Goal: Information Seeking & Learning: Learn about a topic

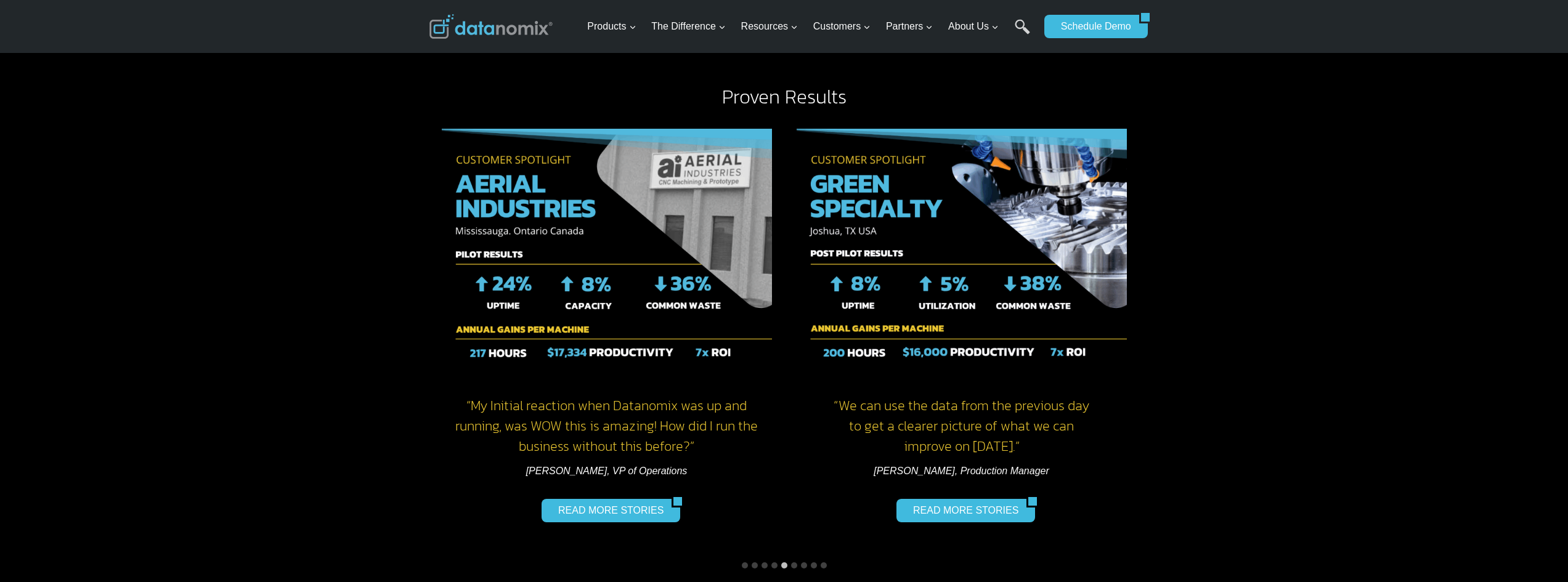
scroll to position [1478, 0]
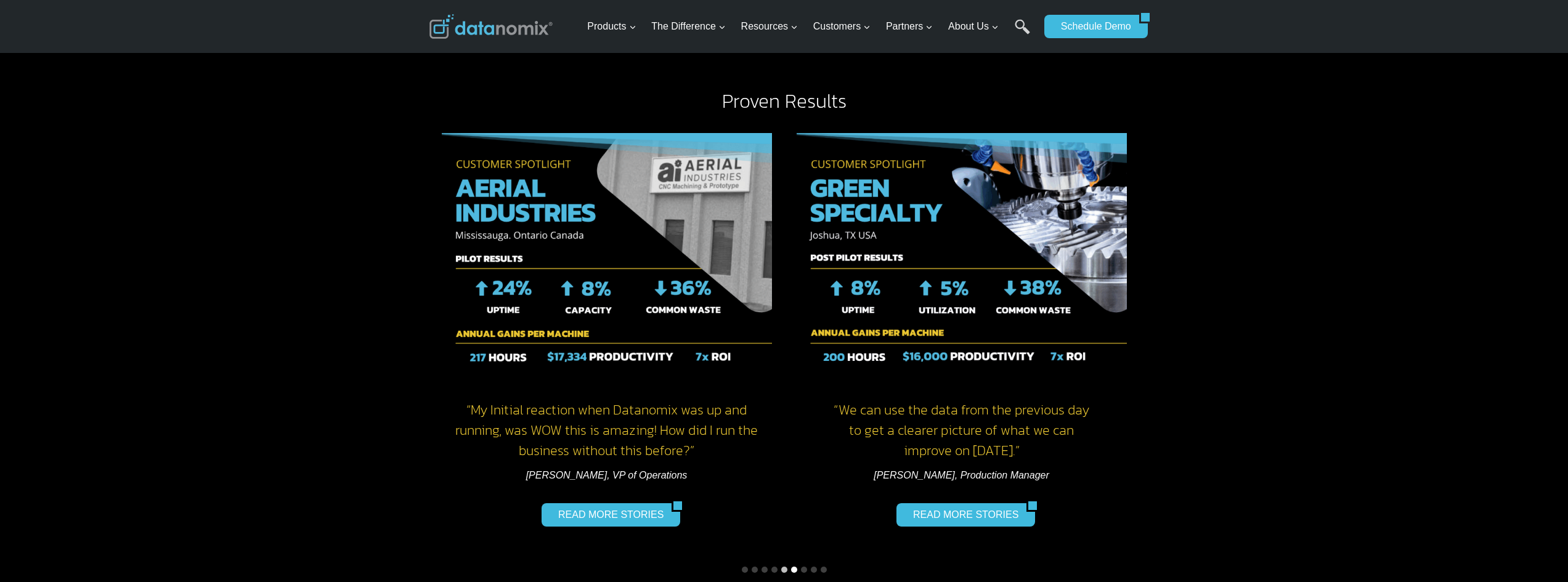
click at [794, 567] on button "Go to slide 6" at bounding box center [794, 570] width 6 height 6
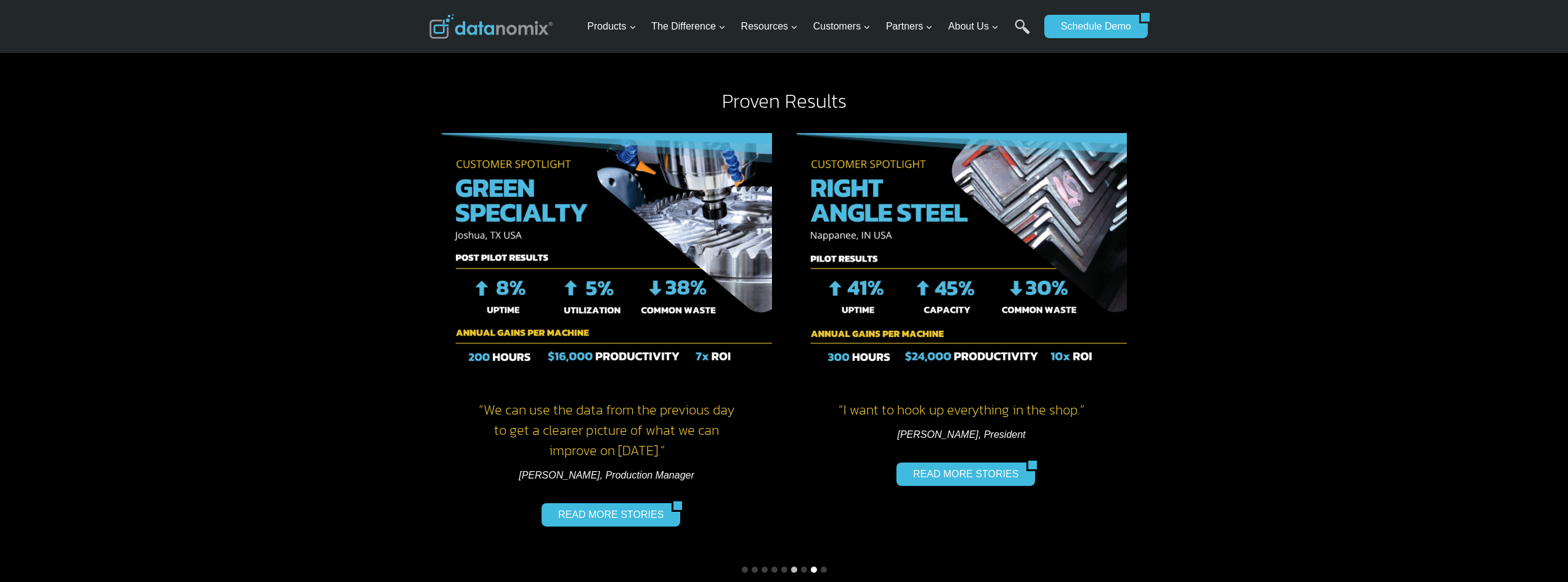
click at [813, 567] on button "Go to slide 8" at bounding box center [813, 570] width 6 height 6
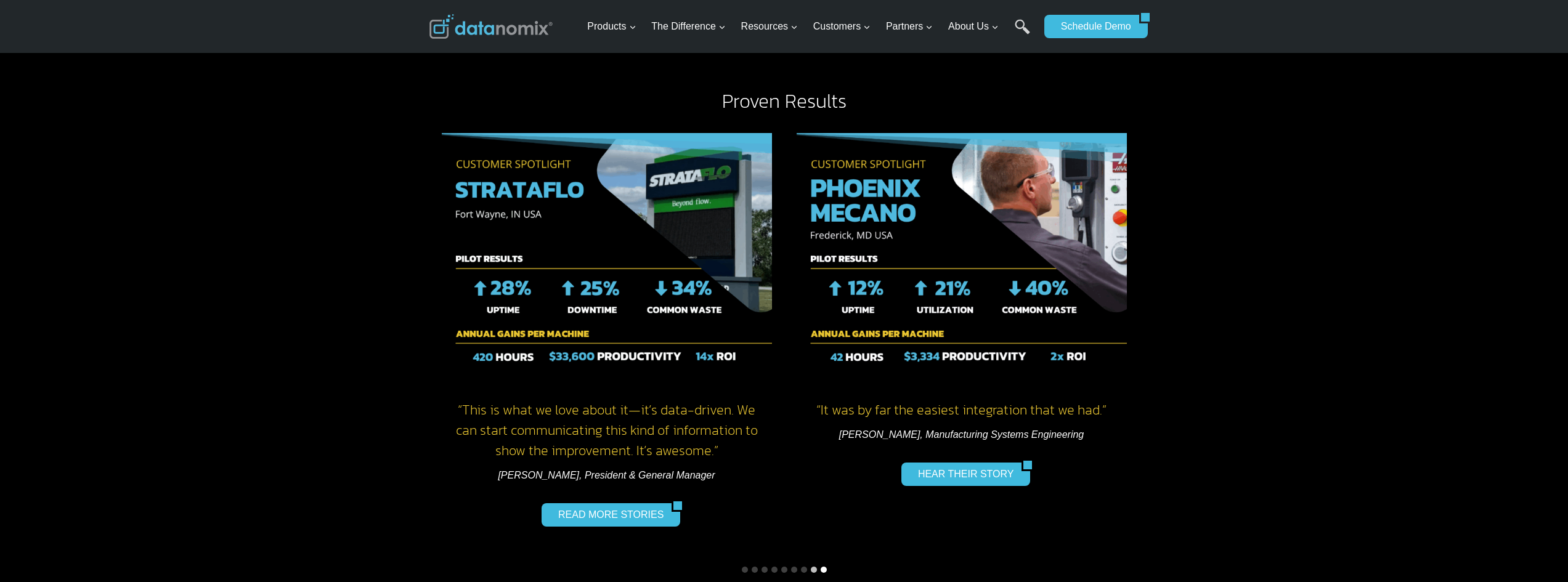
click at [823, 567] on button "Go to slide 9" at bounding box center [823, 570] width 6 height 6
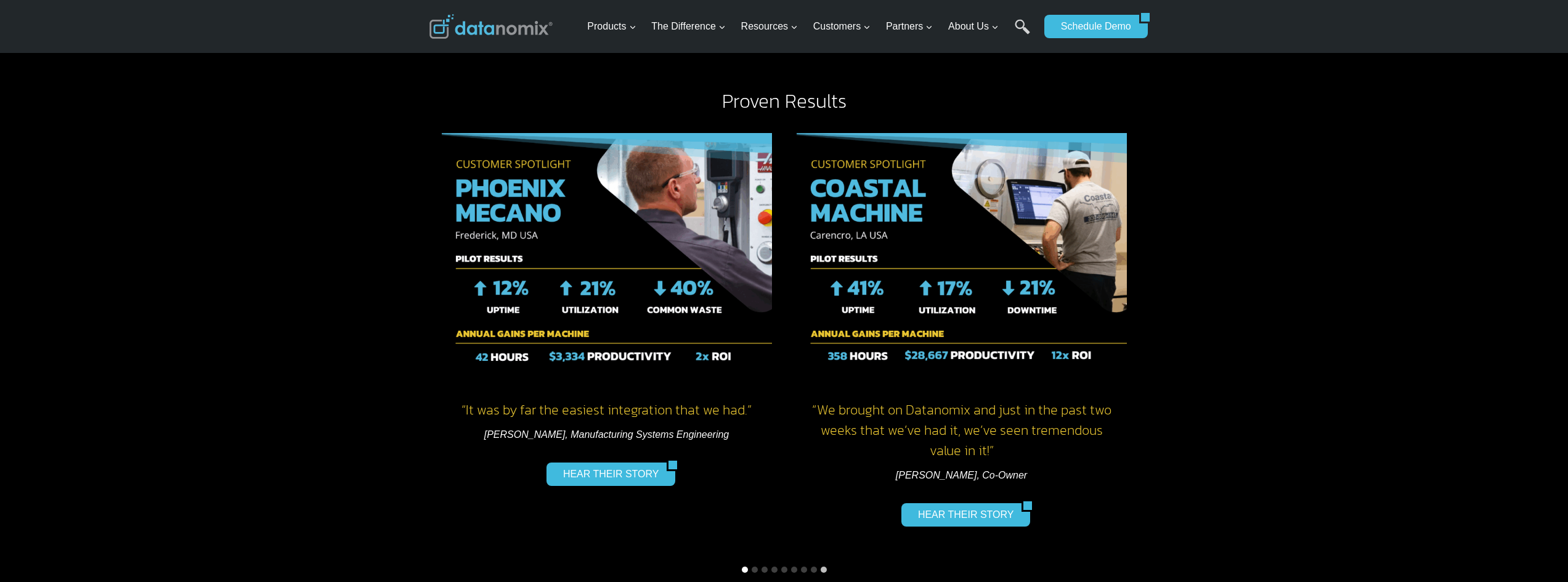
click at [744, 567] on button "Go to slide 1" at bounding box center [745, 570] width 6 height 6
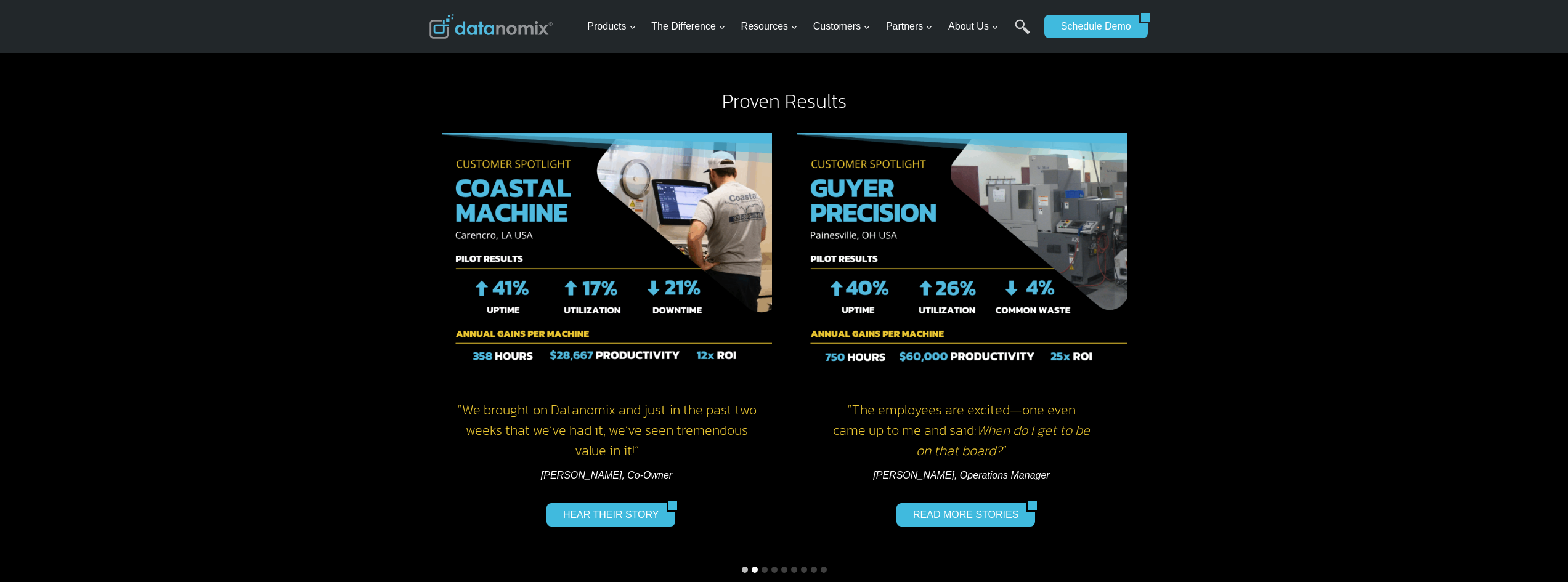
click at [755, 567] on button "Go to slide 2" at bounding box center [755, 570] width 6 height 6
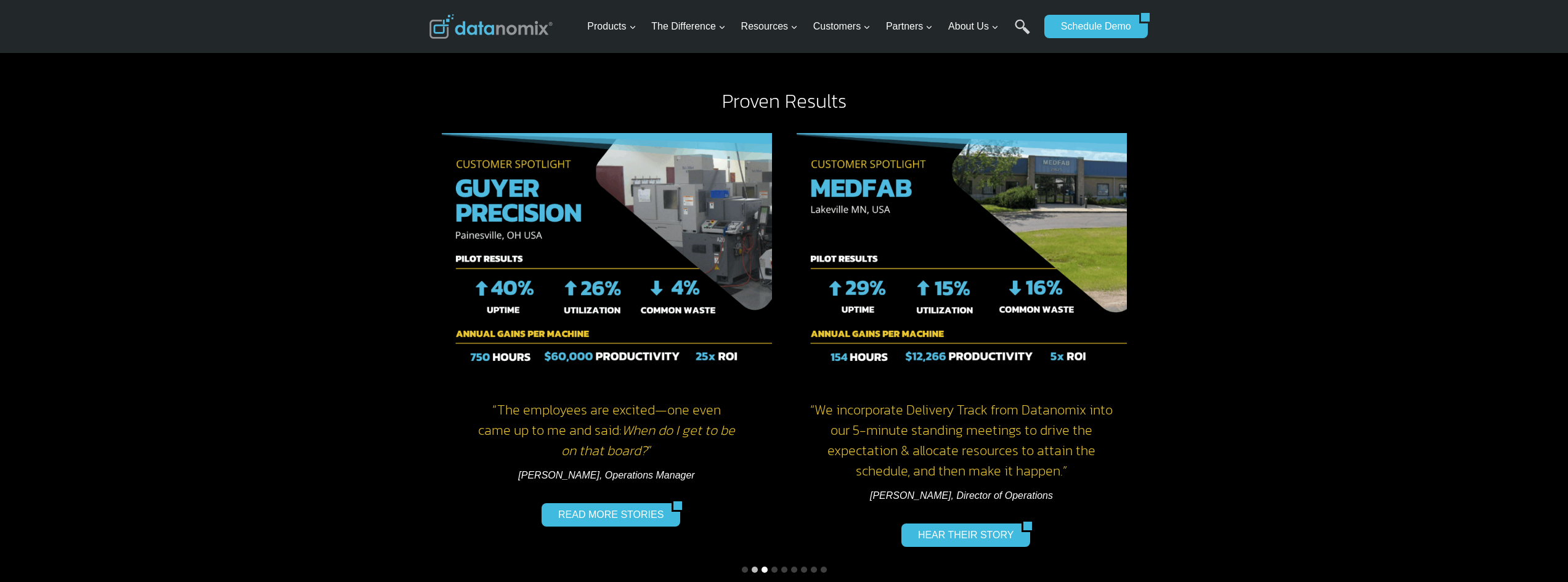
click at [766, 567] on button "Go to slide 3" at bounding box center [764, 570] width 6 height 6
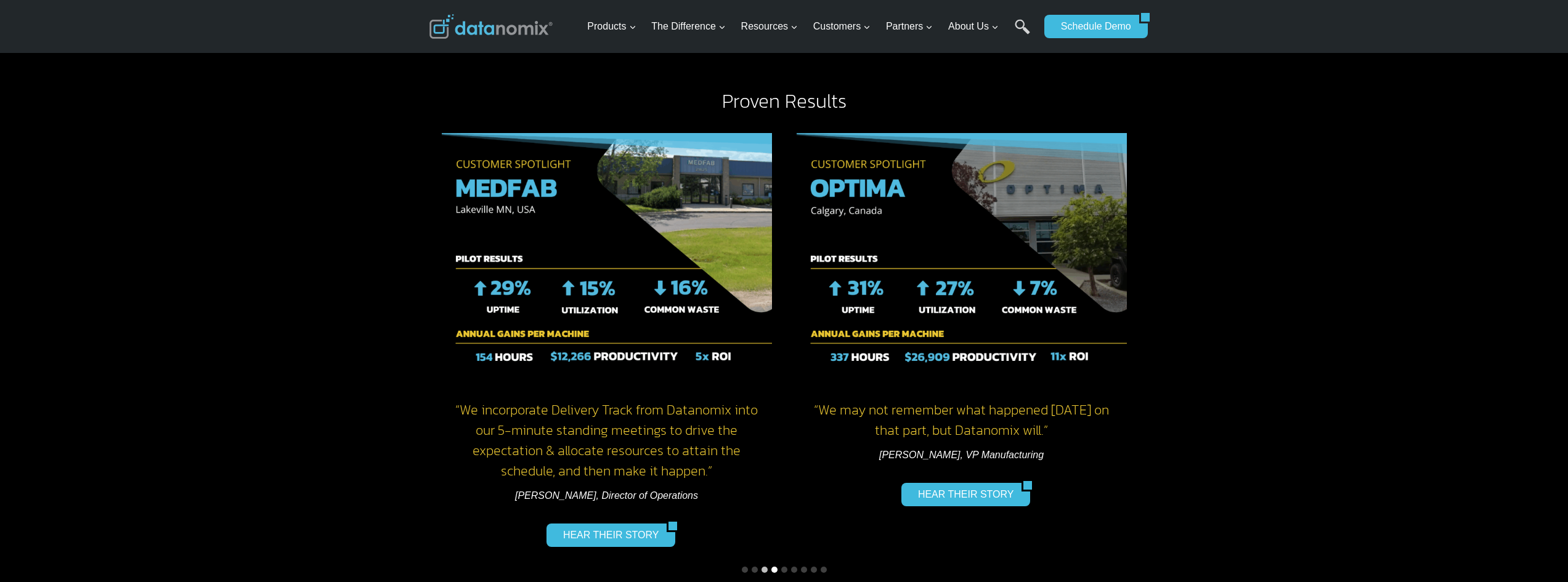
click at [777, 567] on button "Go to slide 4" at bounding box center [774, 570] width 6 height 6
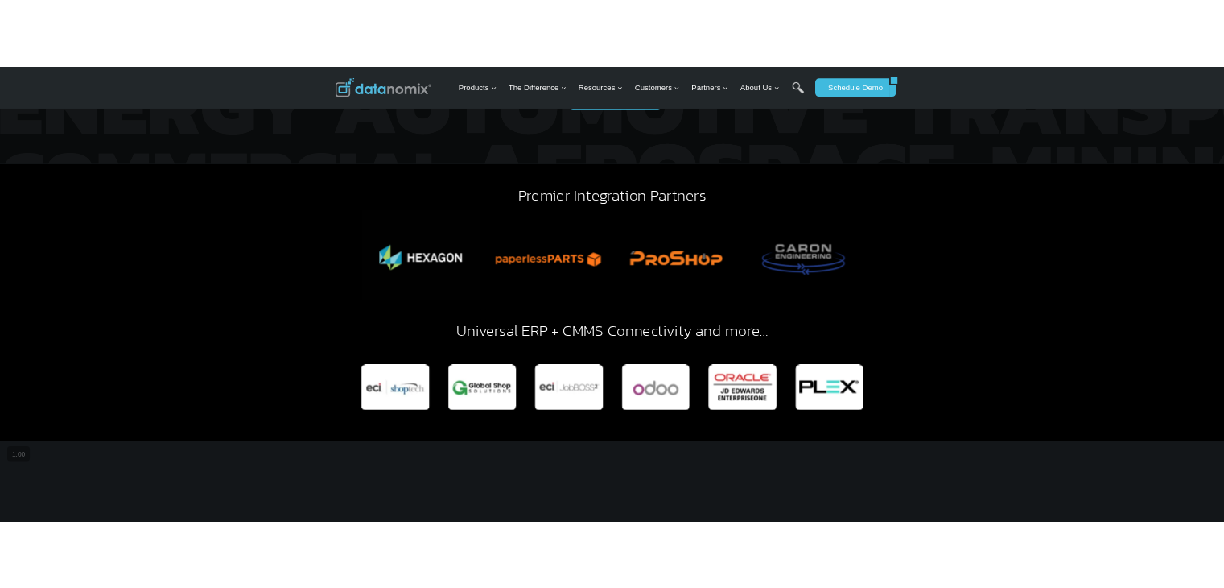
scroll to position [4025, 0]
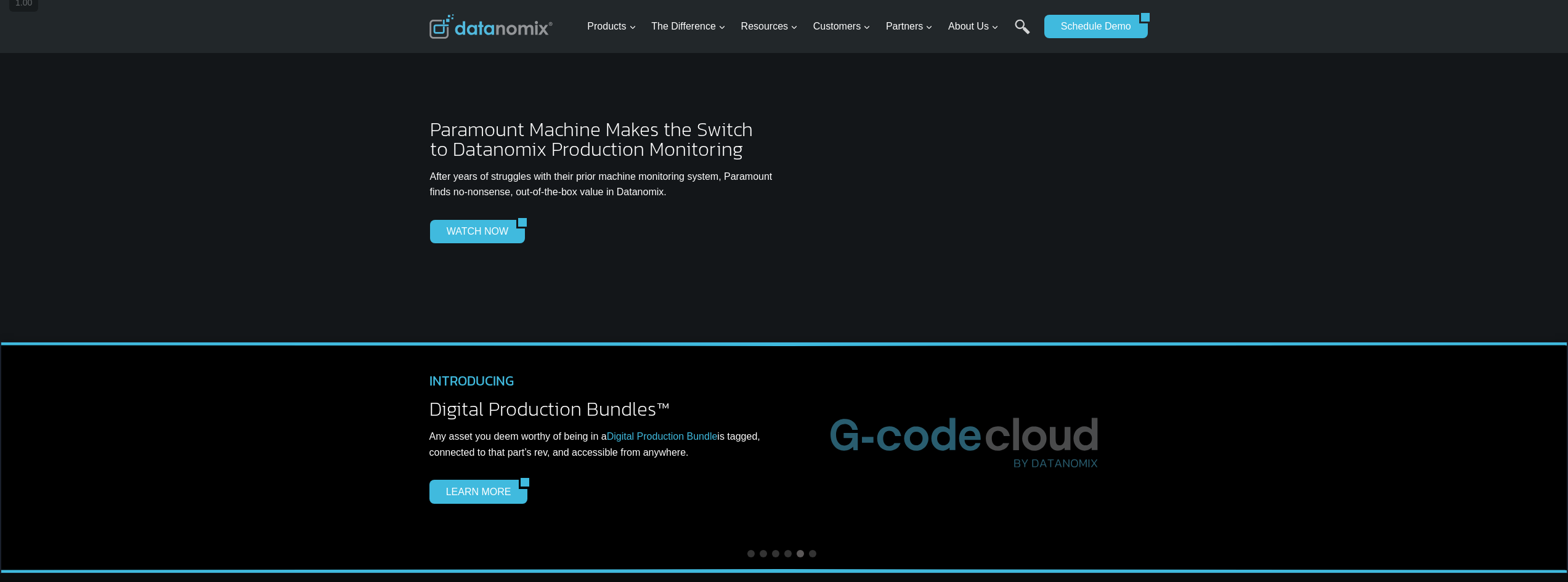
click at [706, 431] on link "Digital Production Bundle" at bounding box center [662, 437] width 111 height 11
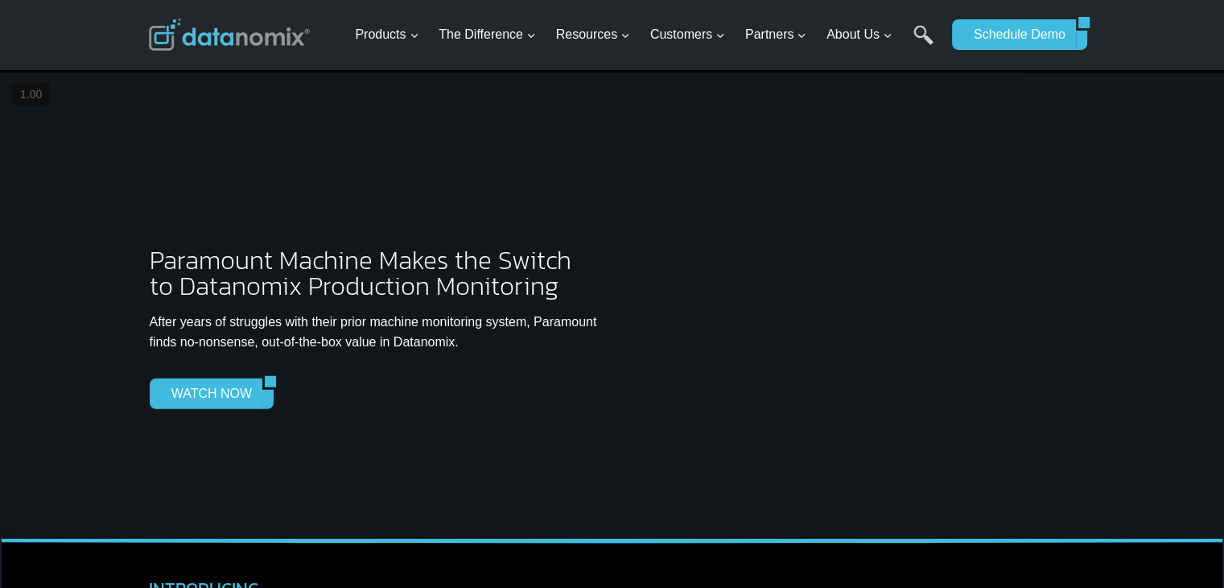
scroll to position [4115, 0]
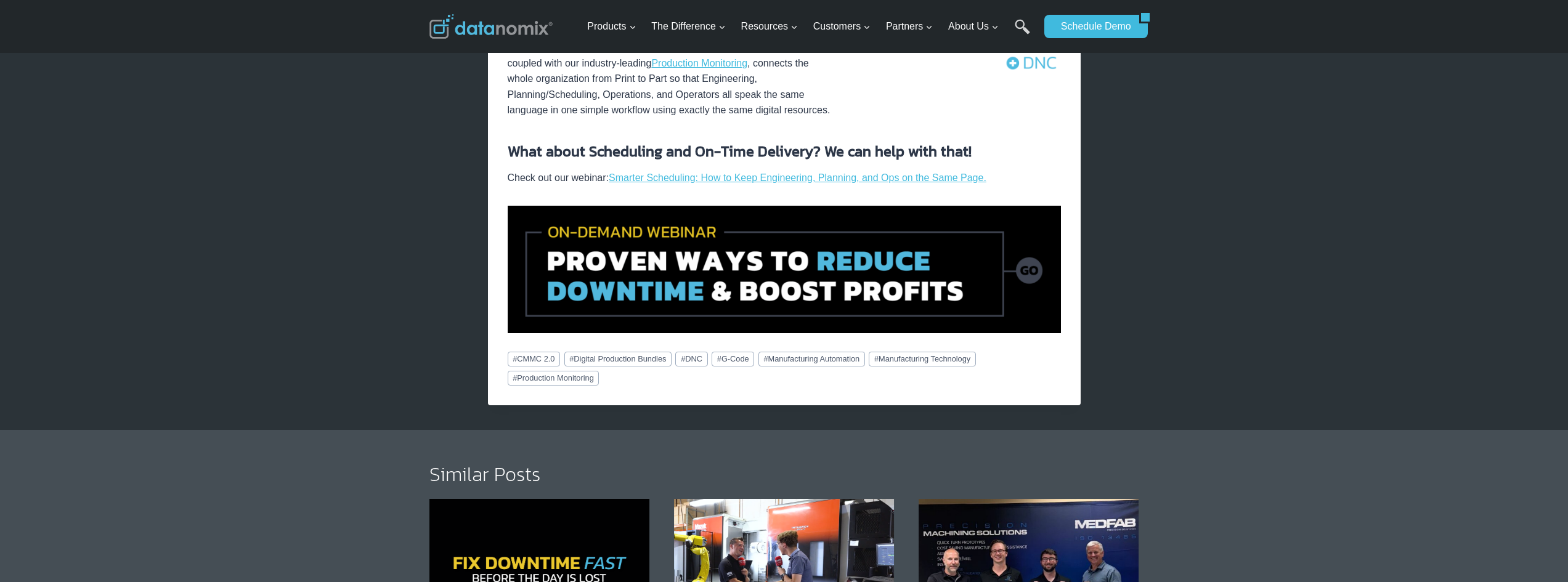
scroll to position [1108, 0]
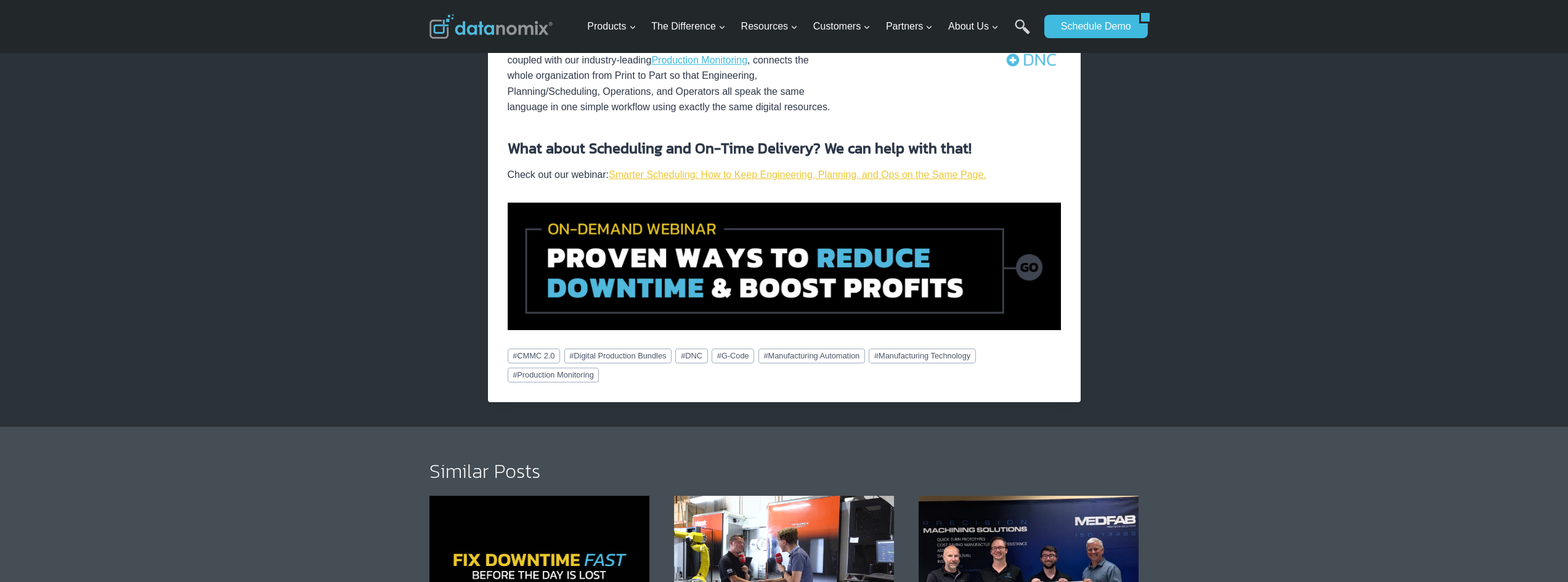
click at [832, 173] on link "Smarter Scheduling: How to Keep Engineering, Planning, and Ops on the Same Page." at bounding box center [797, 174] width 377 height 11
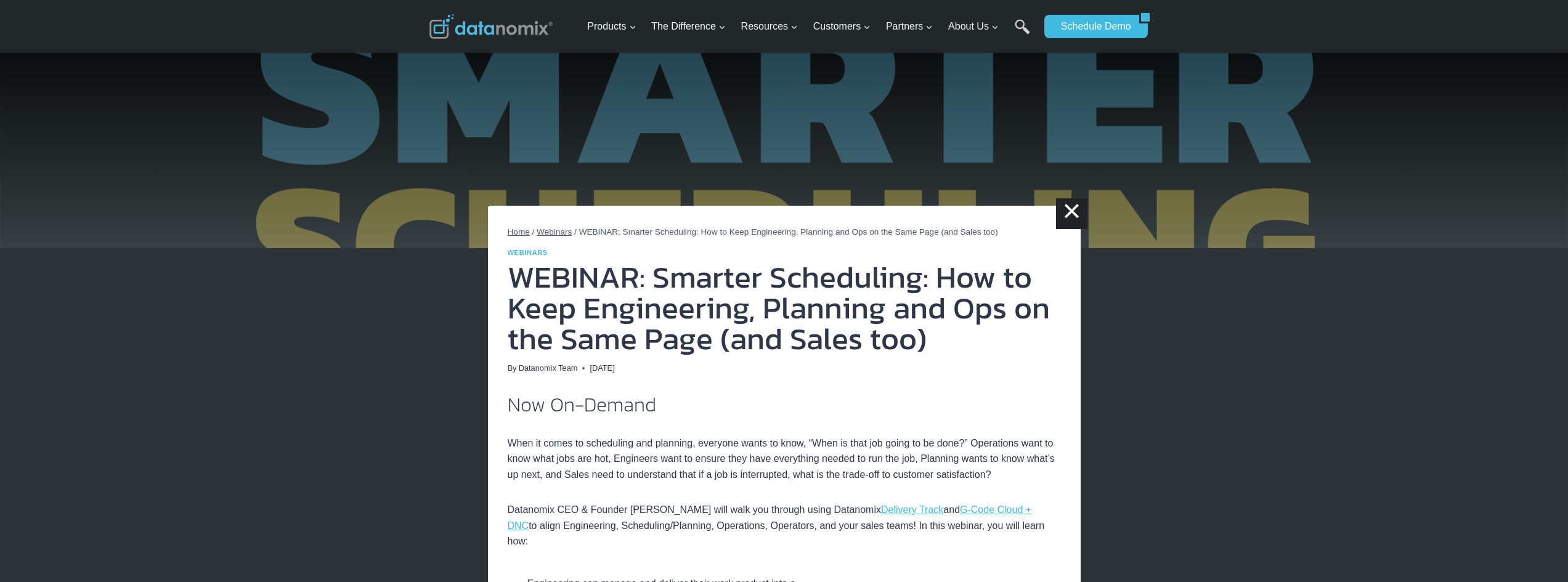
click at [521, 24] on img at bounding box center [491, 27] width 123 height 24
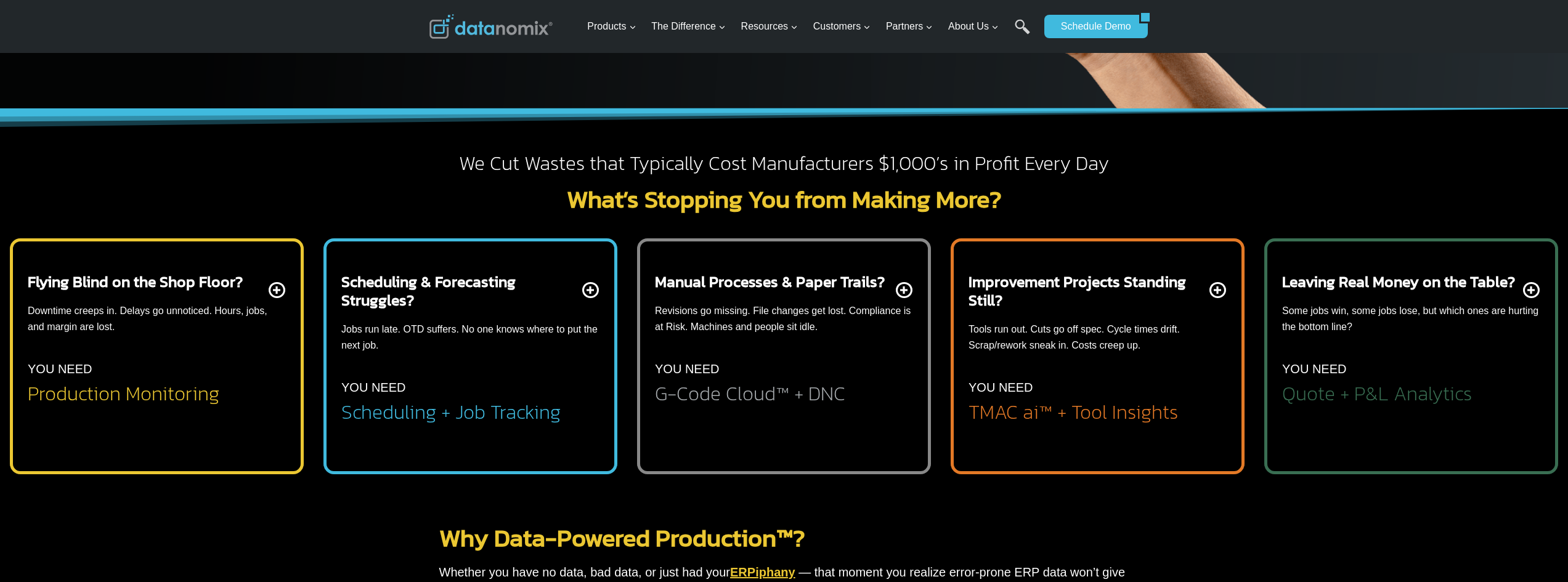
scroll to position [308, 0]
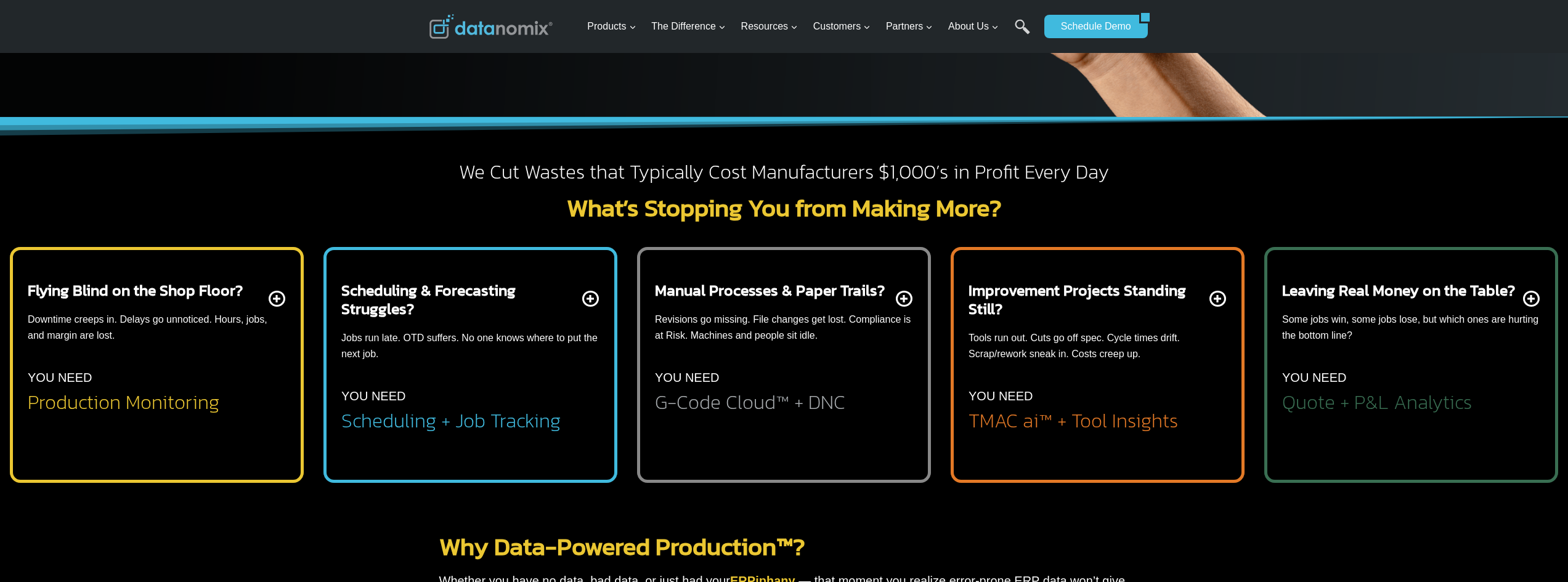
click at [451, 422] on h2 "Scheduling + Job Tracking" at bounding box center [451, 421] width 220 height 20
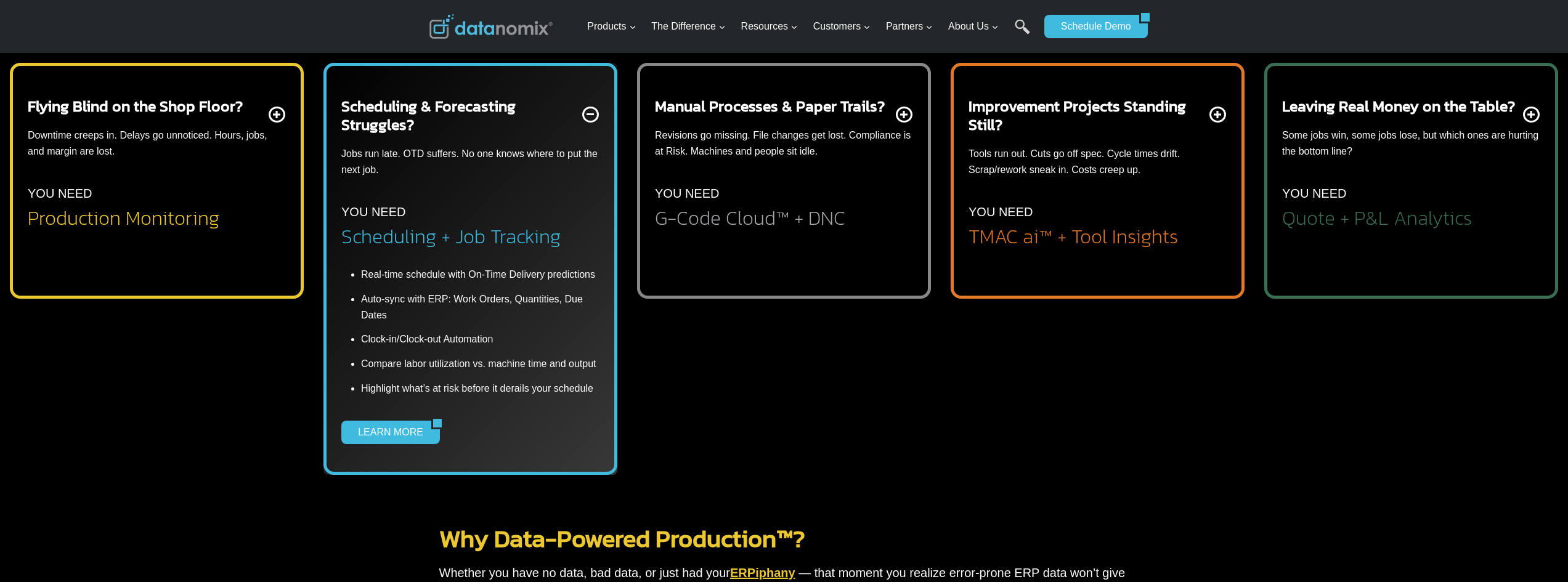
scroll to position [493, 0]
click at [150, 194] on div "Flying Blind on the Shop Floor? Downtime creeps in. Delays go unnoticed. Hours,…" at bounding box center [156, 162] width 258 height 132
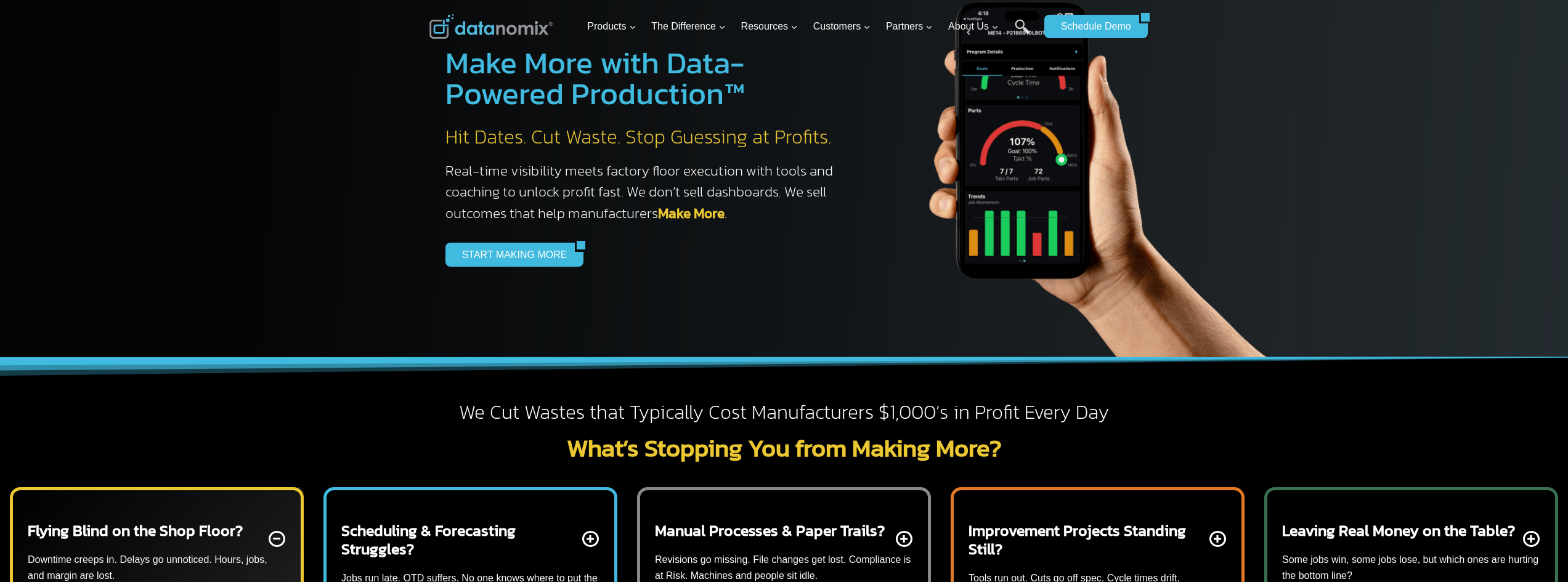
scroll to position [0, 0]
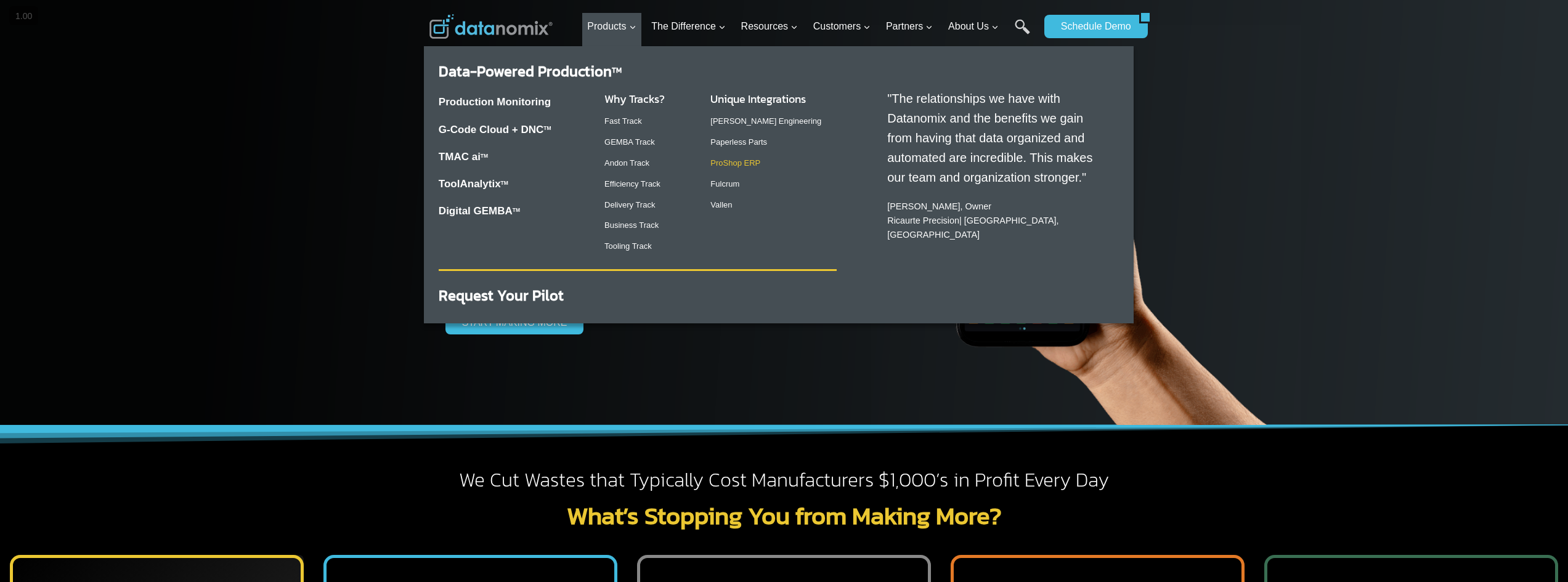
click at [740, 161] on link "ProShop ERP" at bounding box center [735, 163] width 50 height 9
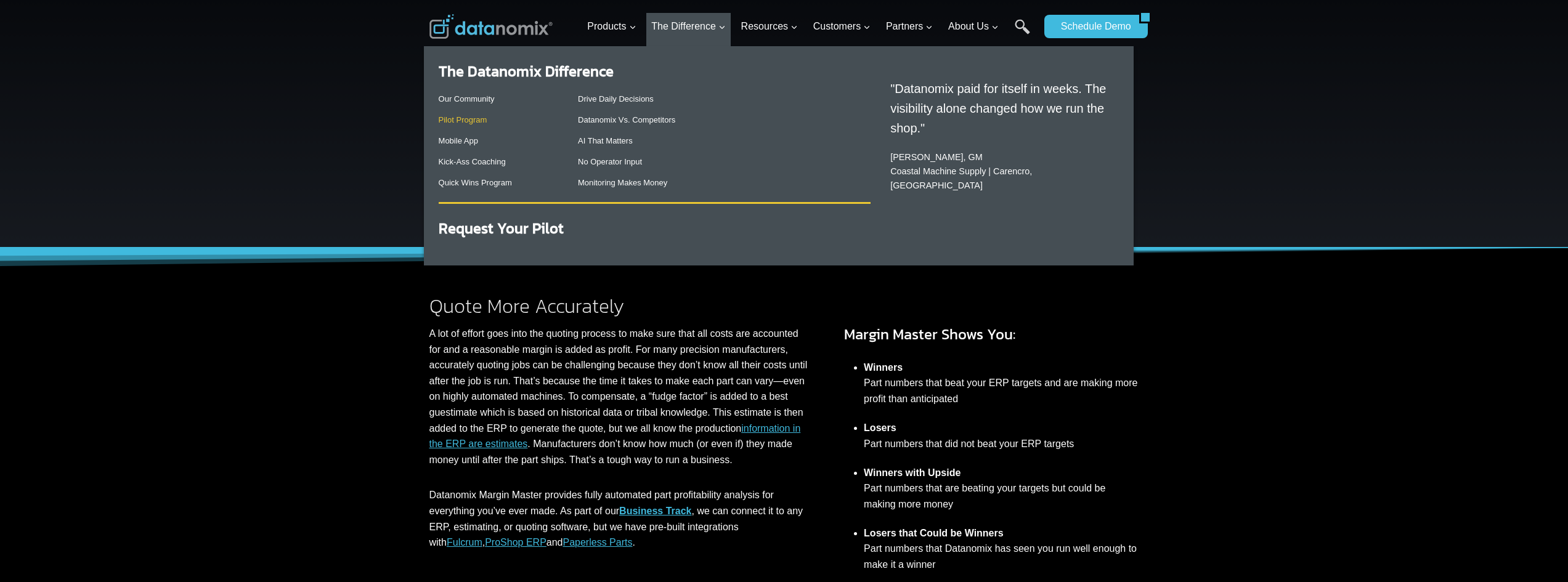
click at [469, 119] on link "Pilot Program" at bounding box center [463, 120] width 49 height 9
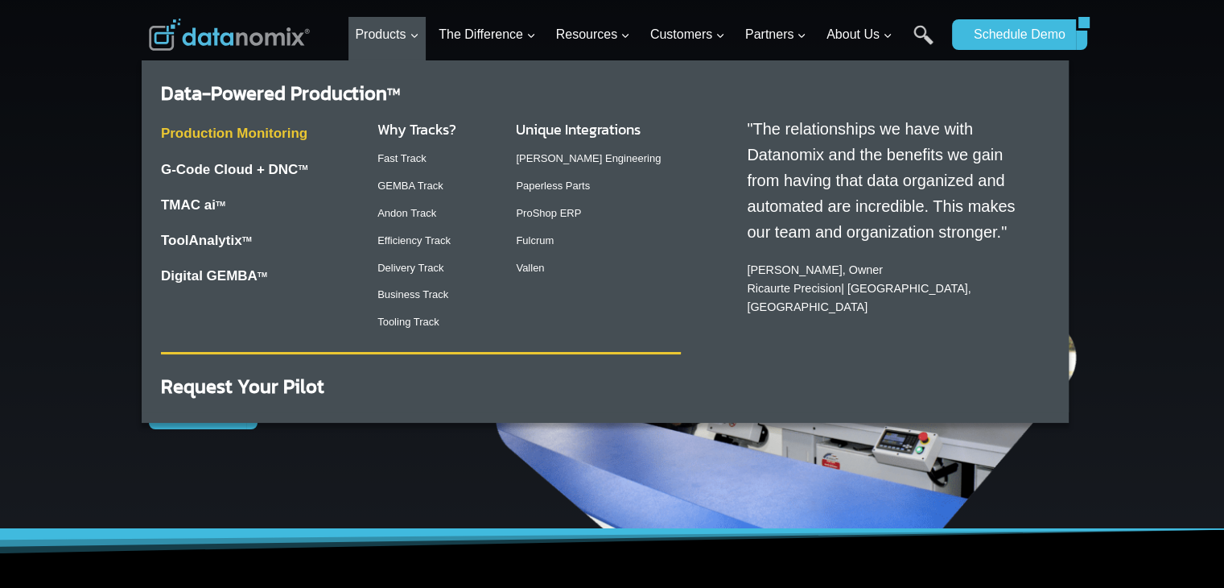
click at [270, 136] on link "Production Monitoring" at bounding box center [234, 133] width 147 height 15
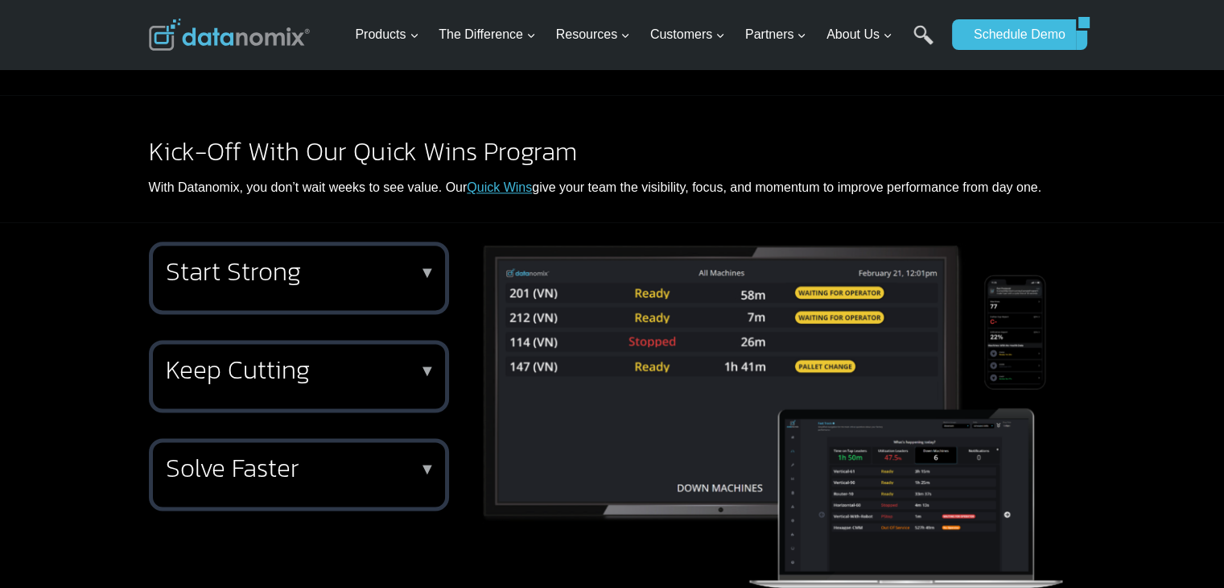
scroll to position [1924, 0]
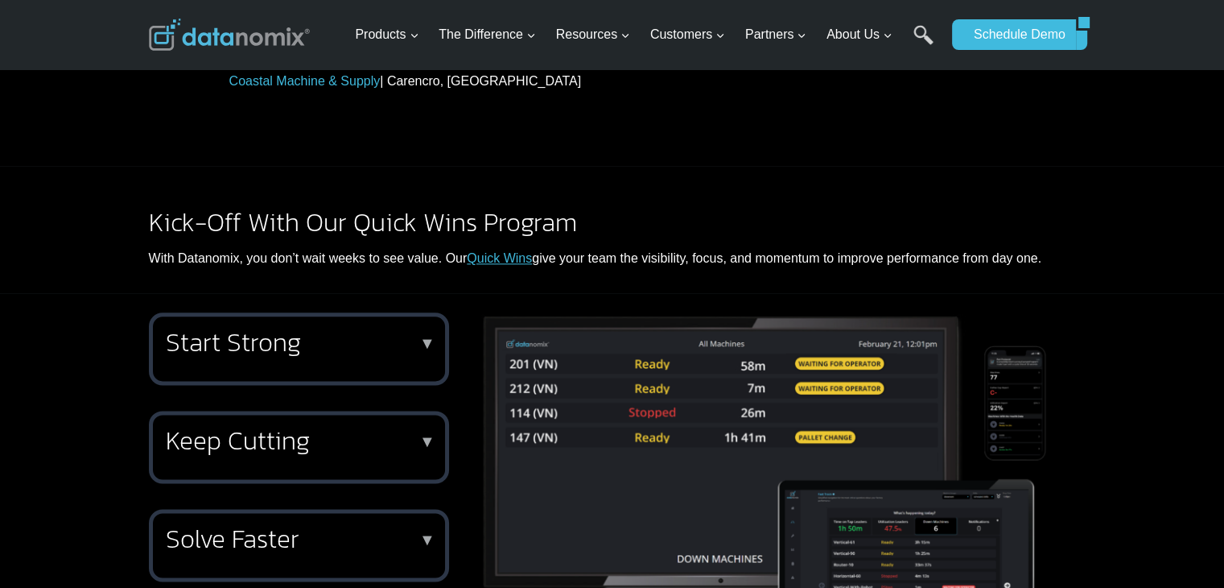
click at [427, 436] on p "▼" at bounding box center [427, 441] width 16 height 11
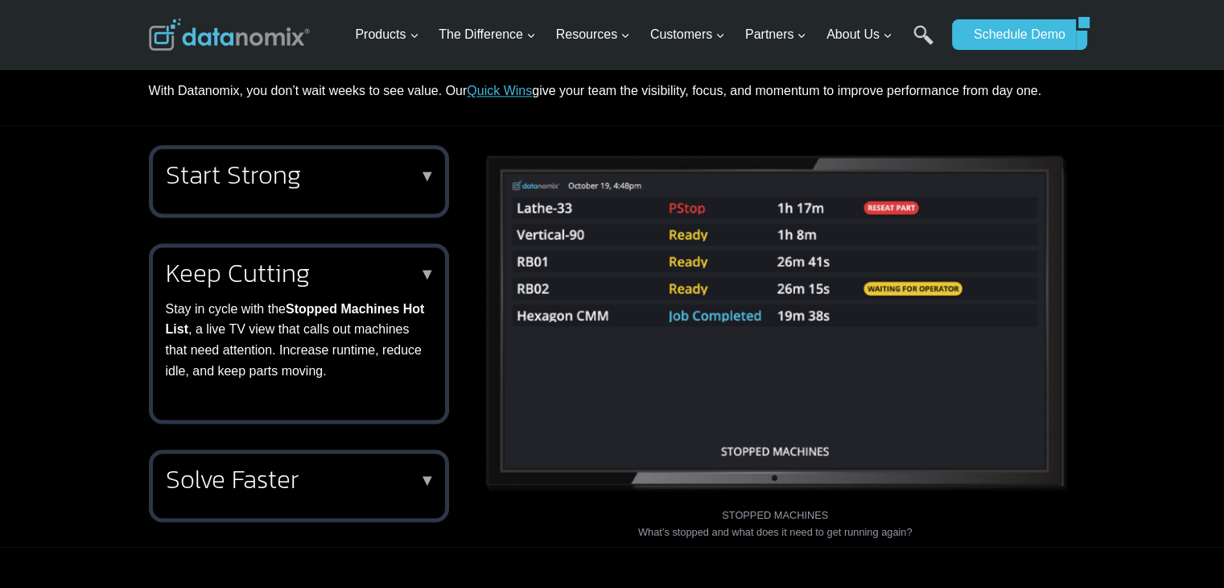
scroll to position [2092, 0]
click at [405, 465] on h2 "Solve Faster" at bounding box center [296, 478] width 260 height 26
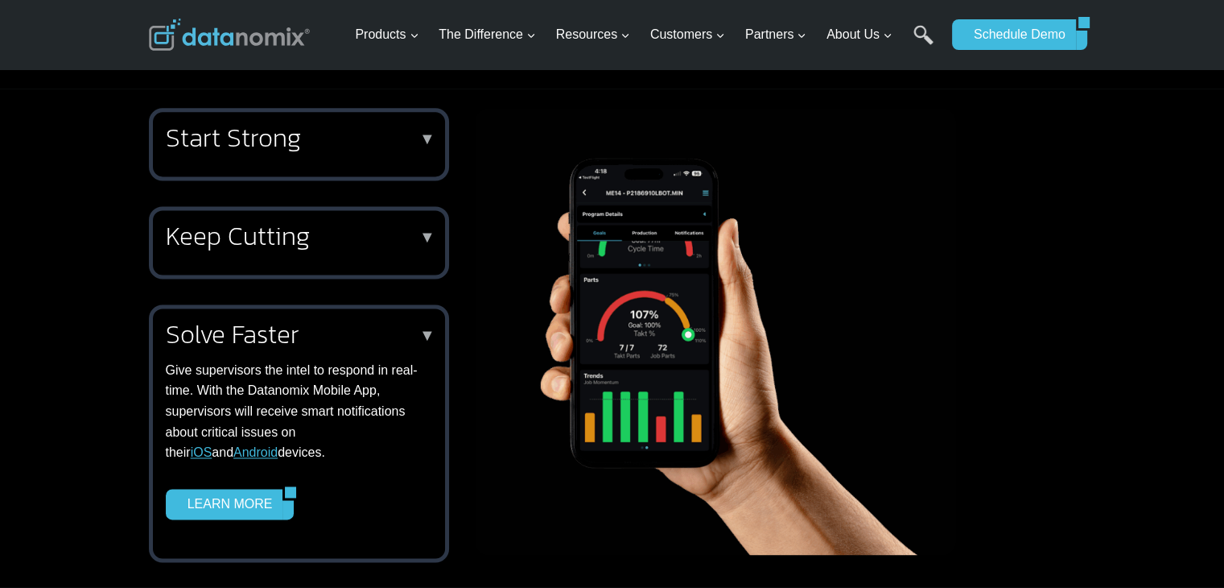
scroll to position [2130, 0]
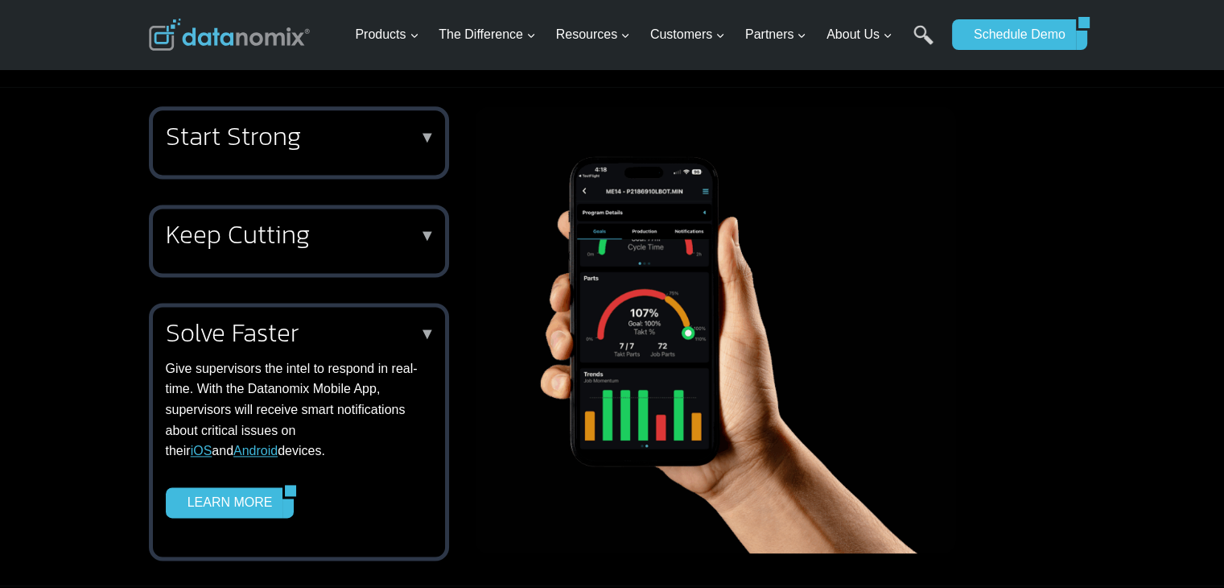
click at [395, 123] on h2 "Start Strong" at bounding box center [296, 136] width 260 height 26
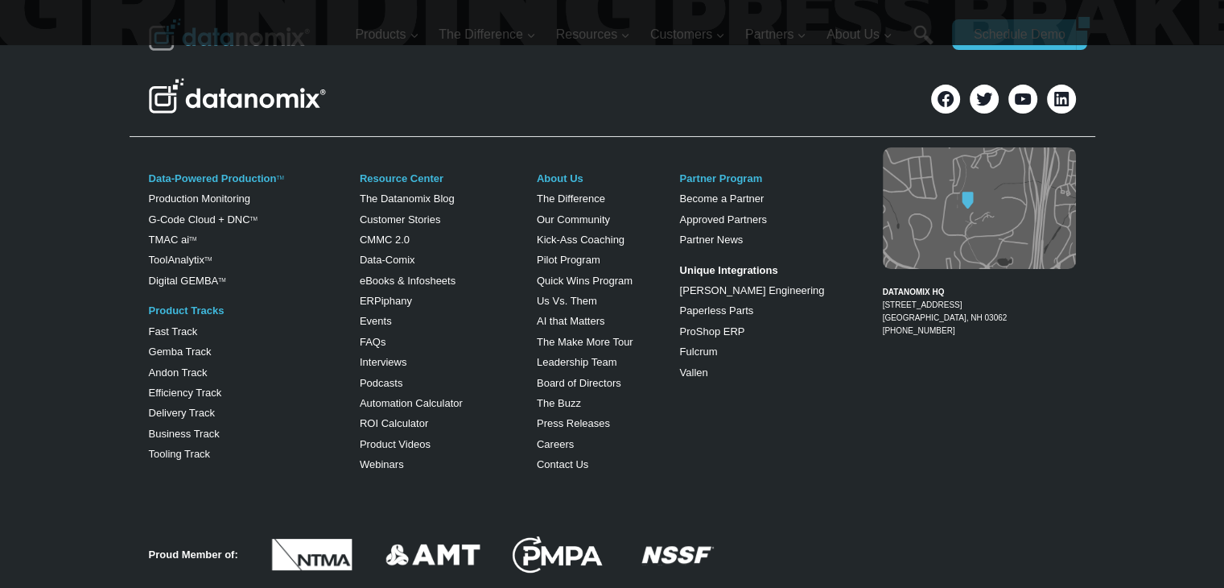
scroll to position [6429, 0]
click at [564, 355] on link "Leadership Team" at bounding box center [577, 361] width 81 height 12
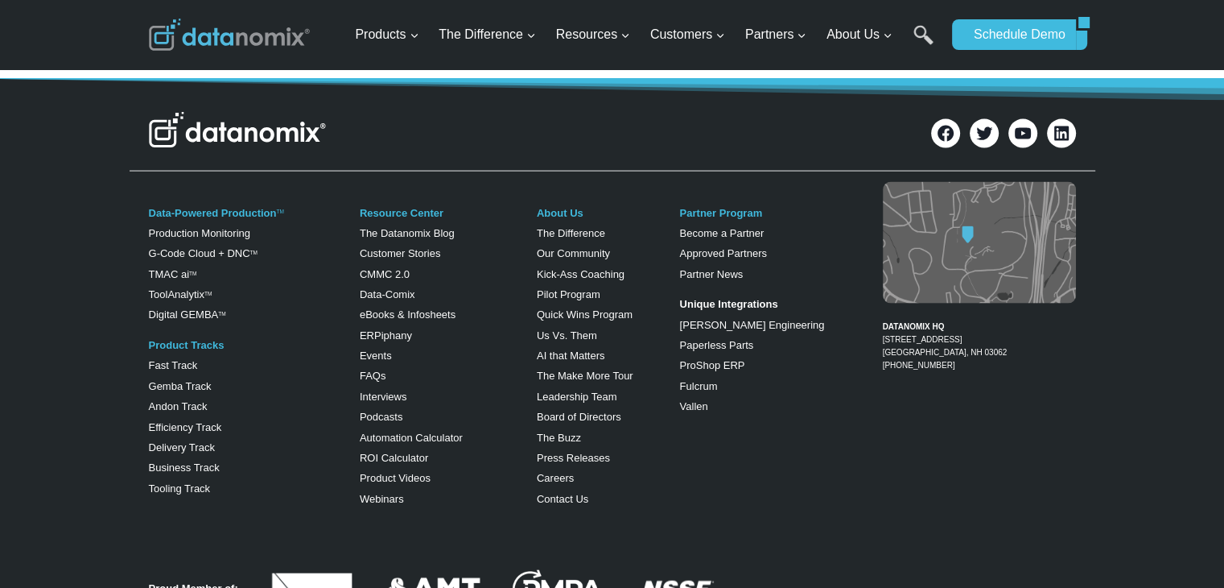
scroll to position [3446, 0]
click at [571, 329] on link "Us Vs. Them" at bounding box center [567, 335] width 60 height 12
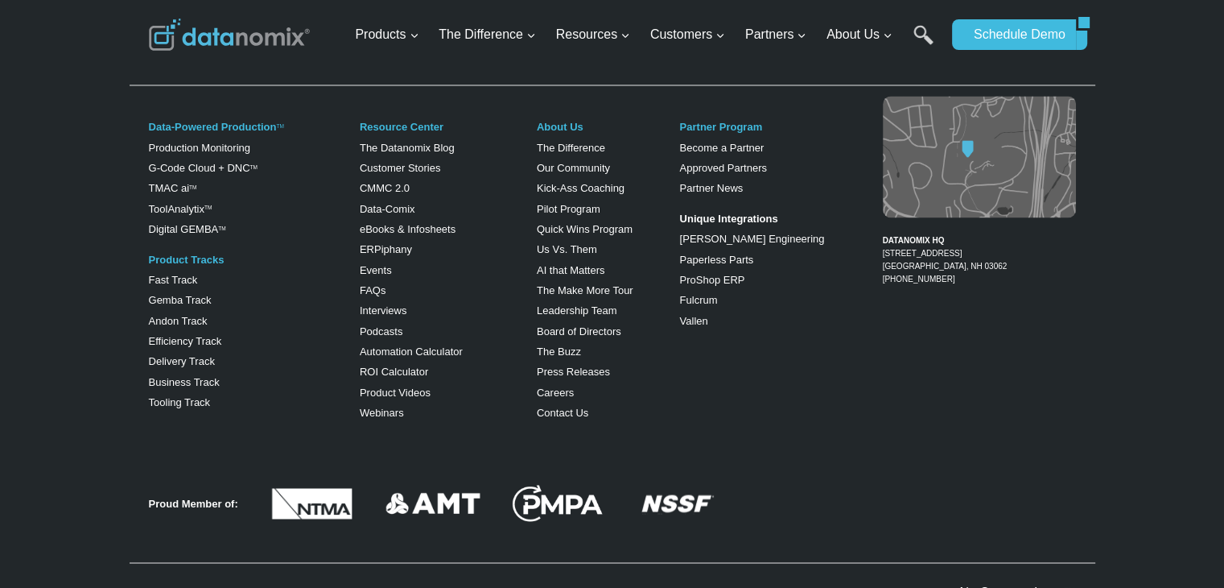
scroll to position [2696, 0]
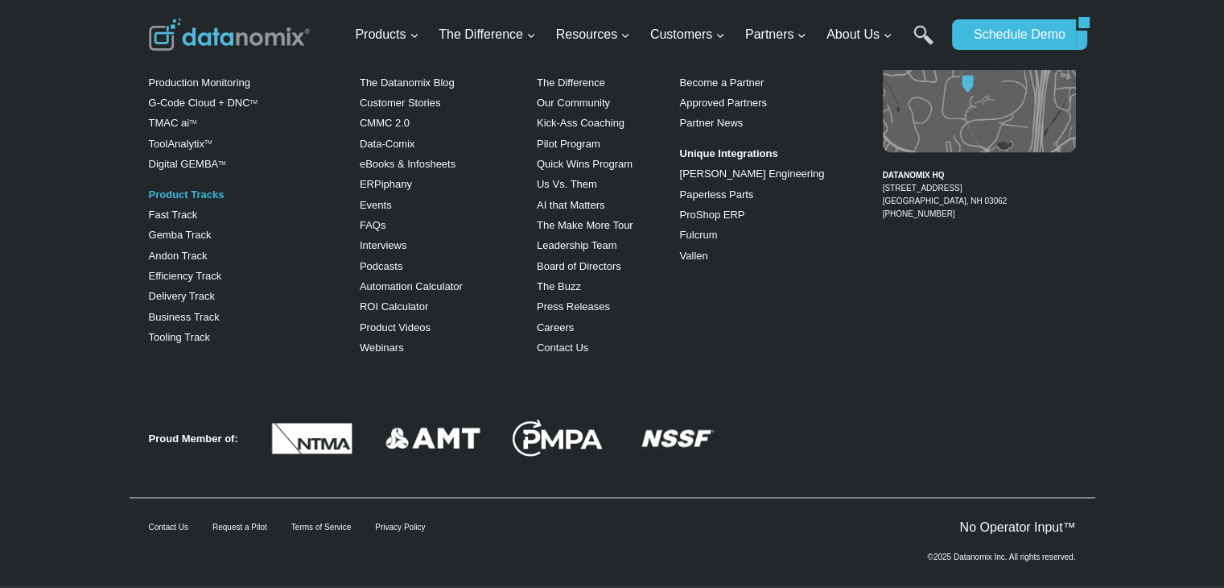
click at [68, 378] on div "Proud Member of:" at bounding box center [612, 434] width 1224 height 112
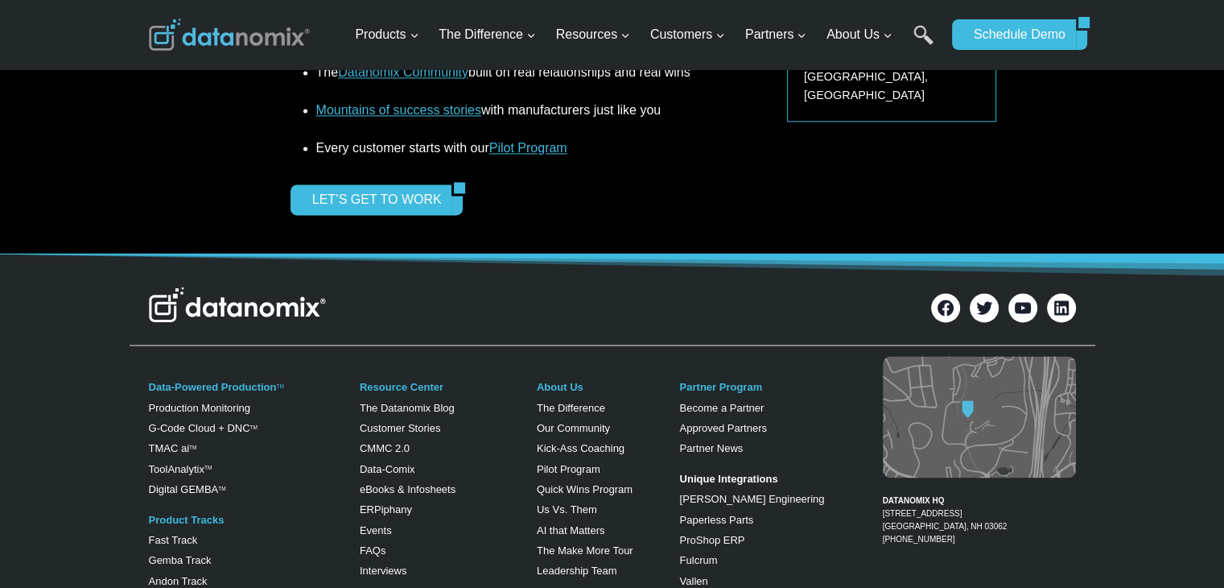
scroll to position [2373, 0]
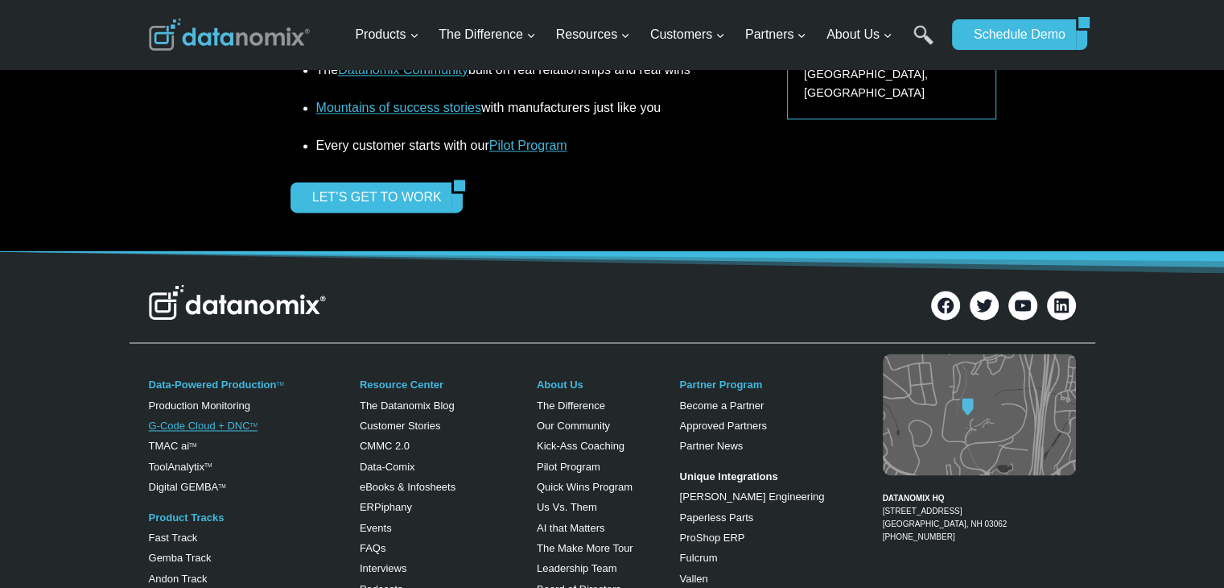
click at [234, 419] on link "G-Code Cloud + DNC TM" at bounding box center [203, 425] width 109 height 12
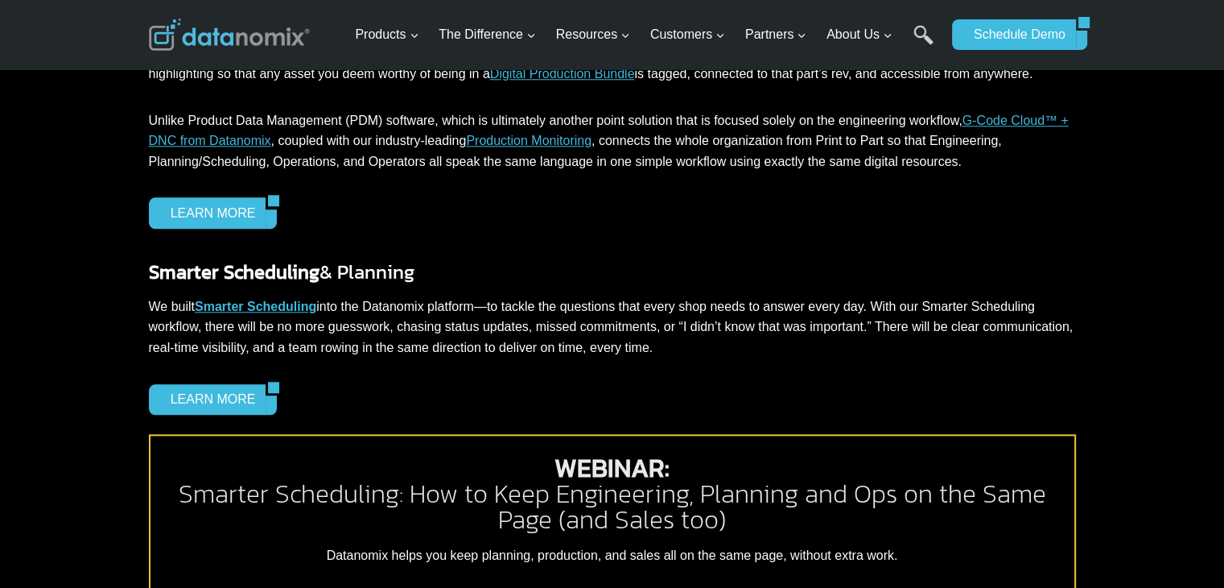
scroll to position [1776, 0]
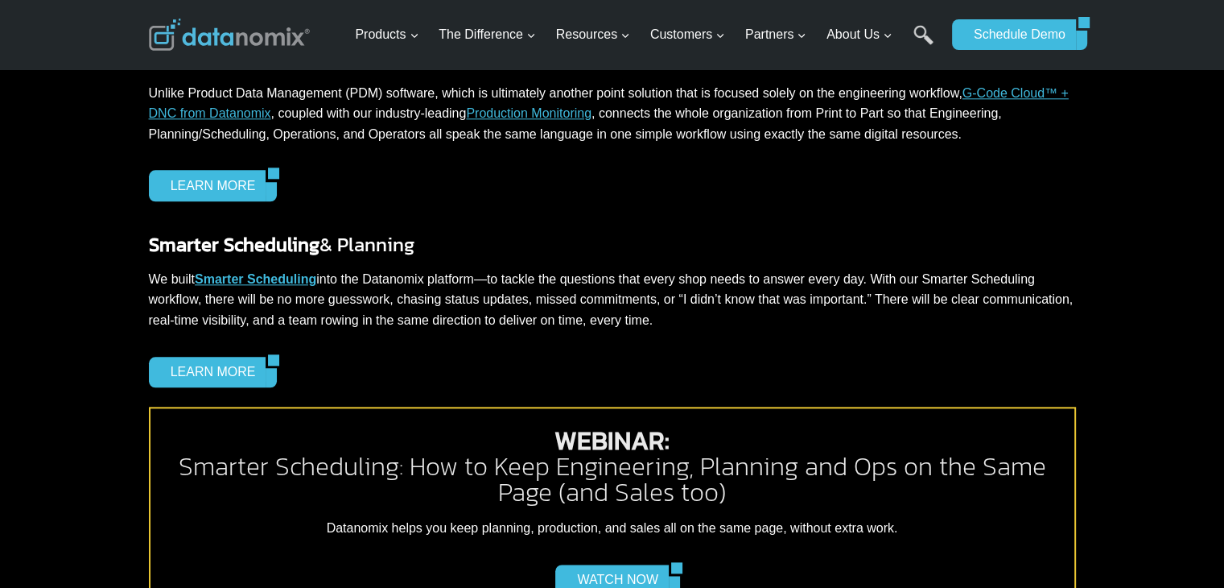
click at [238, 31] on img at bounding box center [229, 35] width 161 height 32
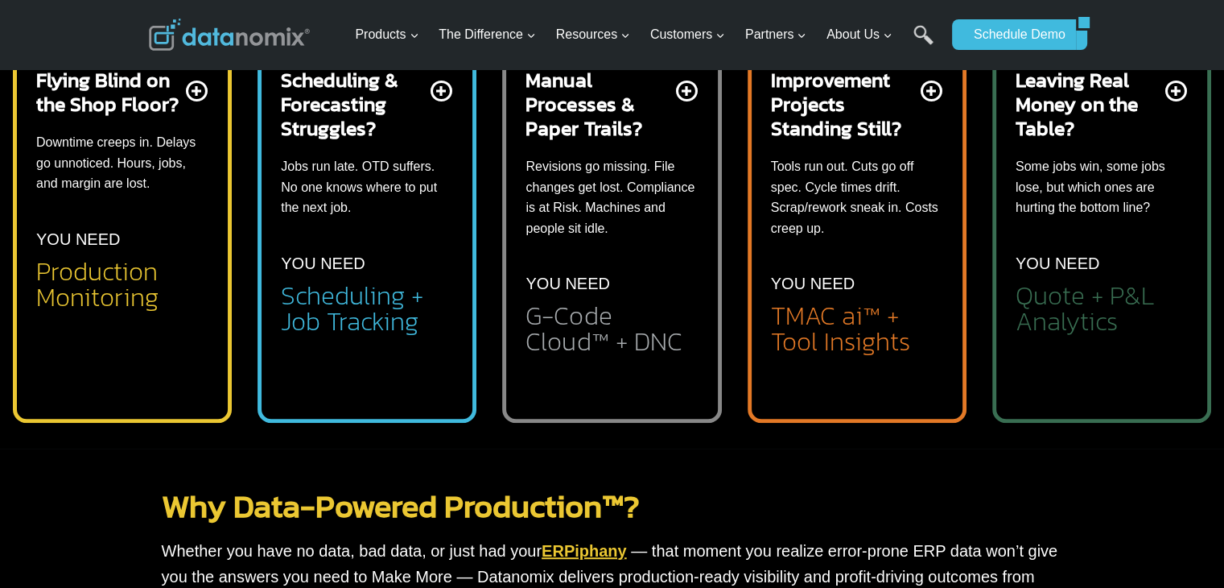
scroll to position [702, 0]
click at [634, 207] on p "Revisions go missing. File changes get lost. Compliance is at Risk. Machines an…" at bounding box center [612, 197] width 172 height 82
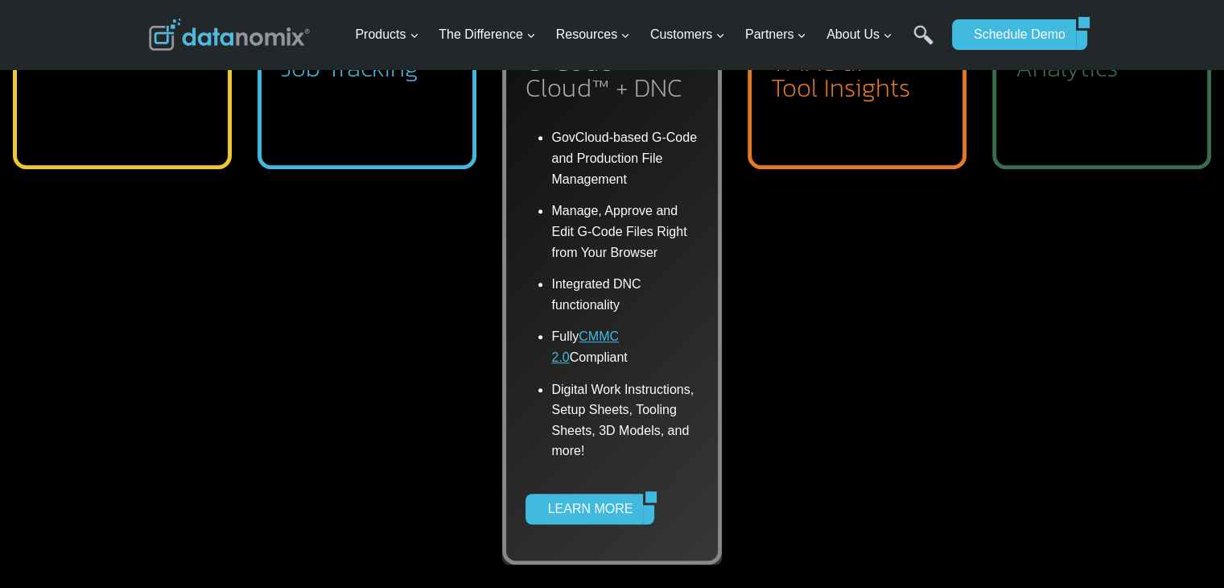
scroll to position [963, 0]
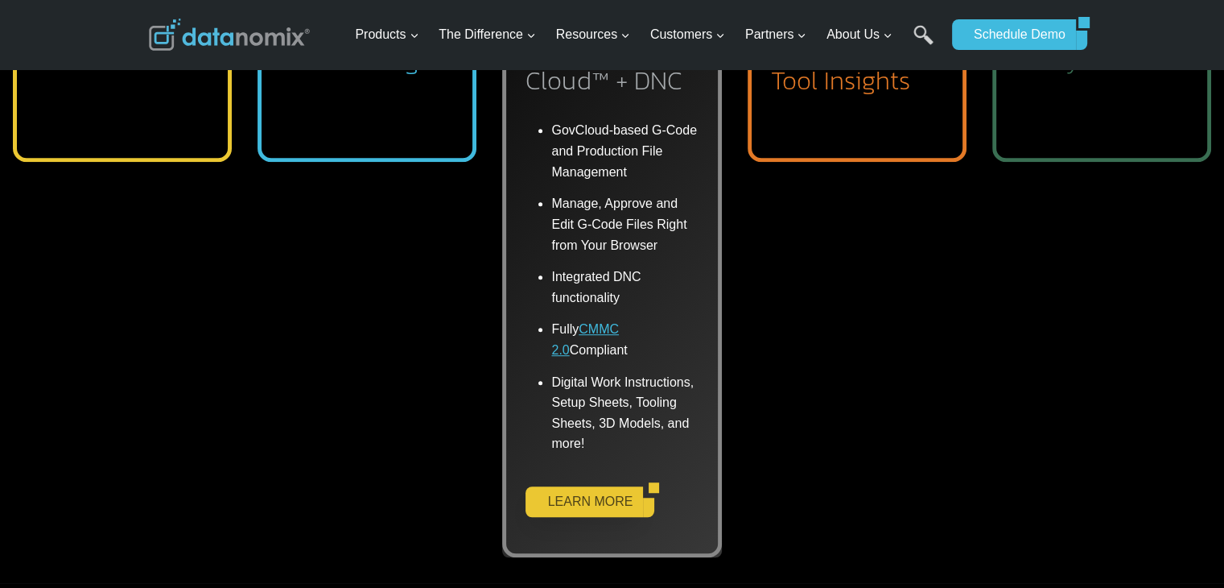
click at [599, 505] on link "LEARN MORE" at bounding box center [585, 501] width 118 height 31
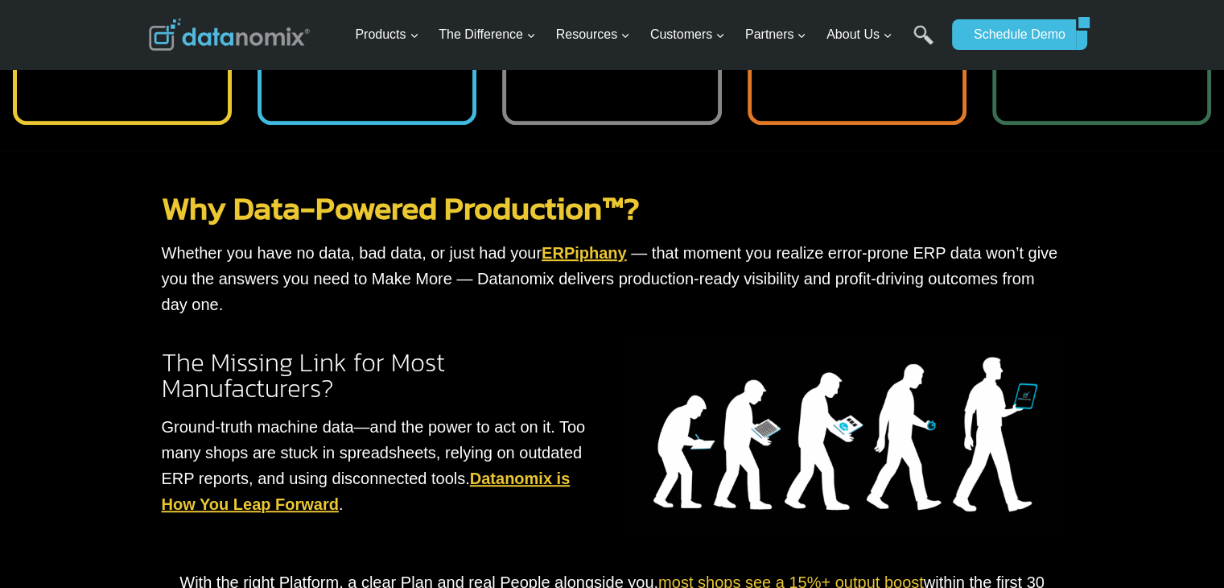
scroll to position [634, 0]
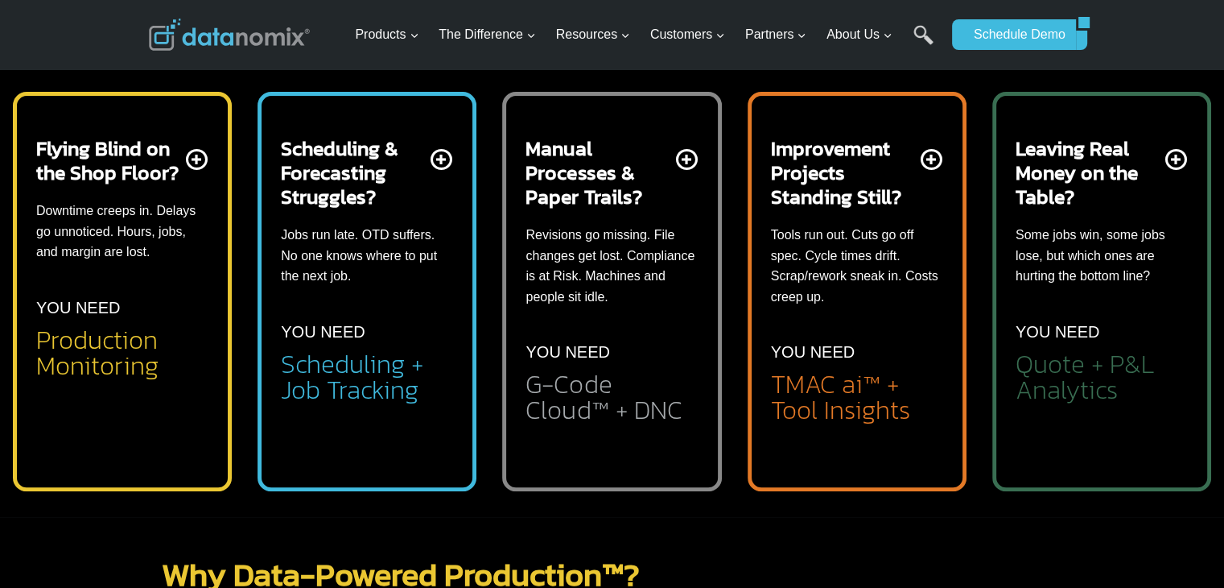
click at [591, 361] on p "YOU NEED" at bounding box center [568, 352] width 84 height 26
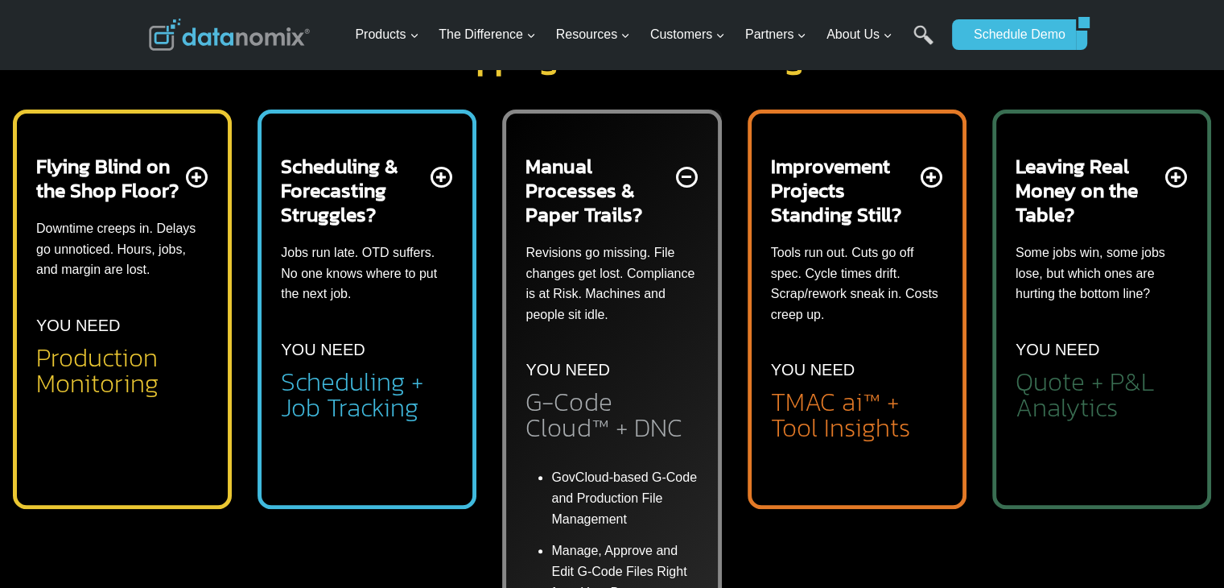
scroll to position [0, 0]
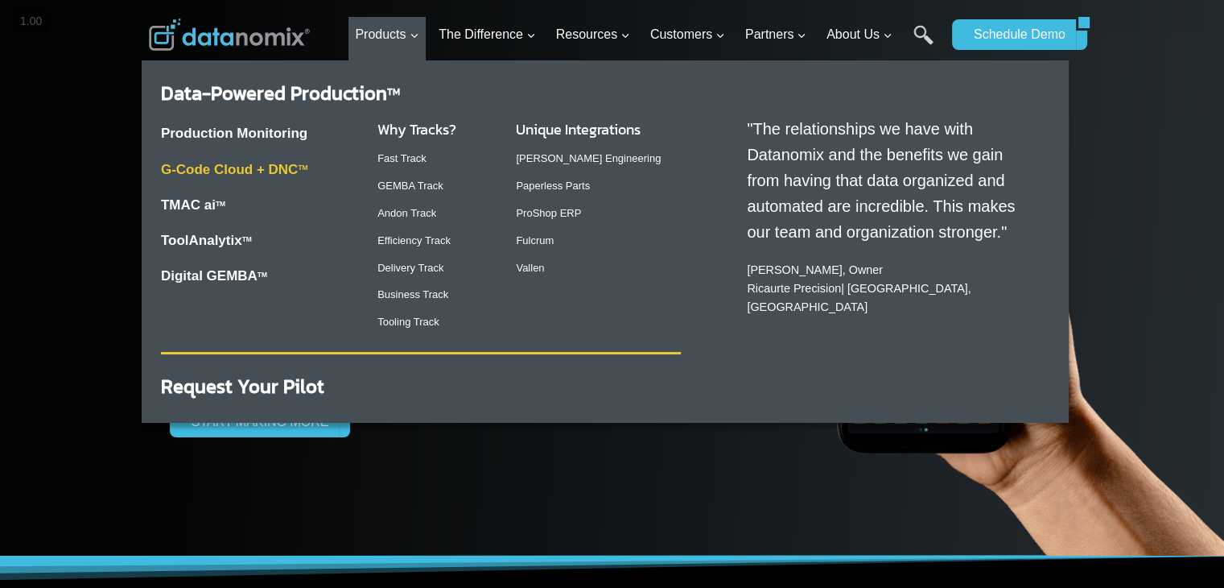
click at [255, 168] on link "G-Code Cloud + DNC TM" at bounding box center [234, 169] width 147 height 15
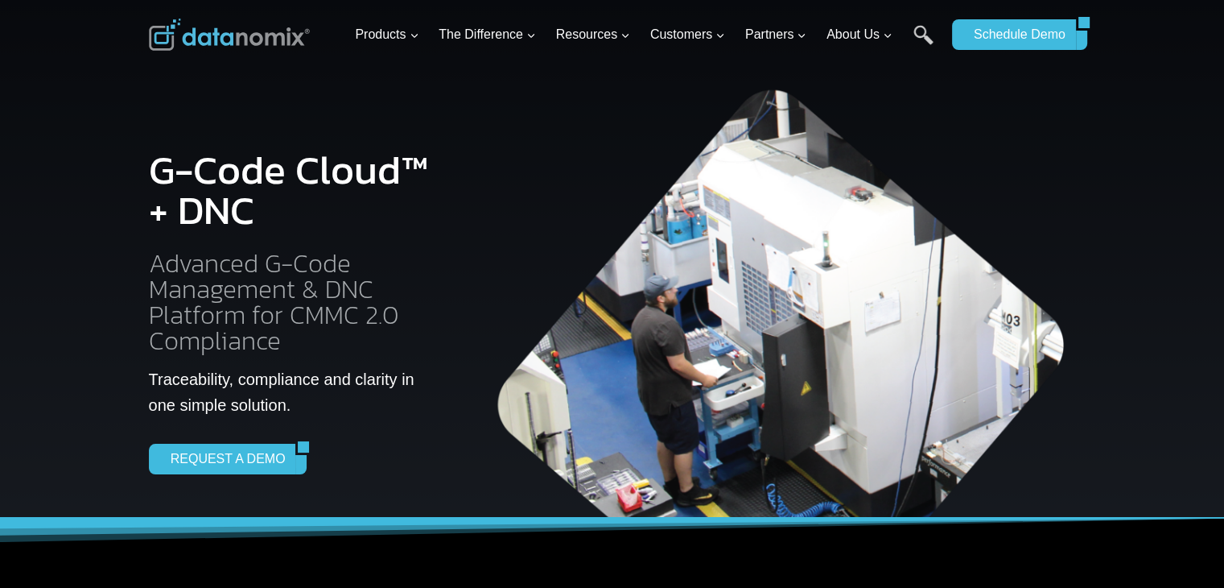
click at [238, 44] on img at bounding box center [229, 35] width 161 height 32
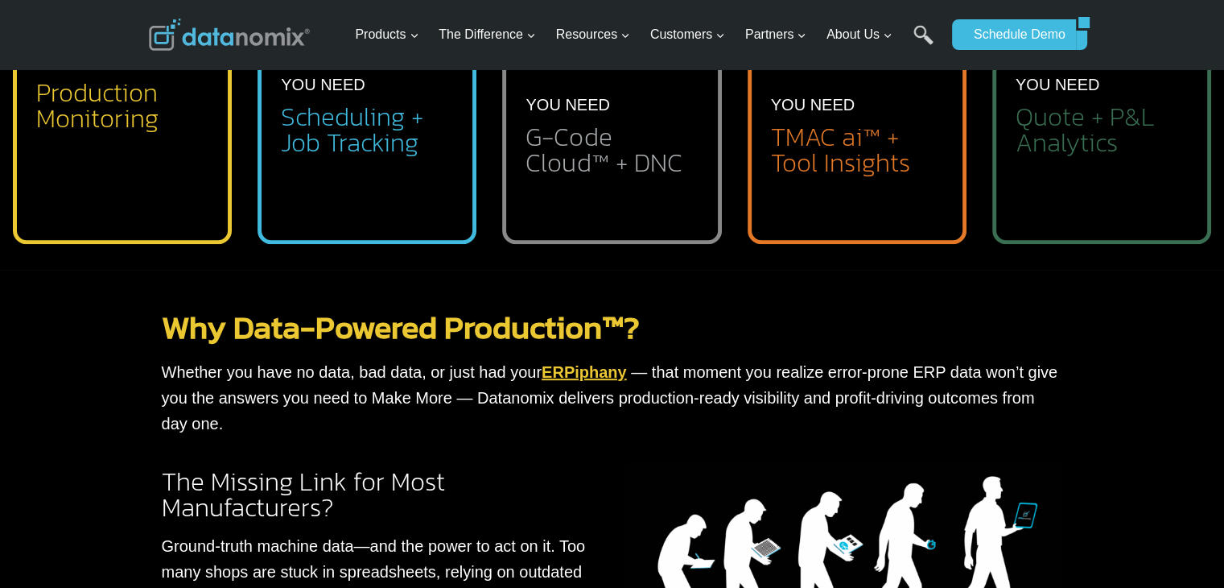
scroll to position [657, 0]
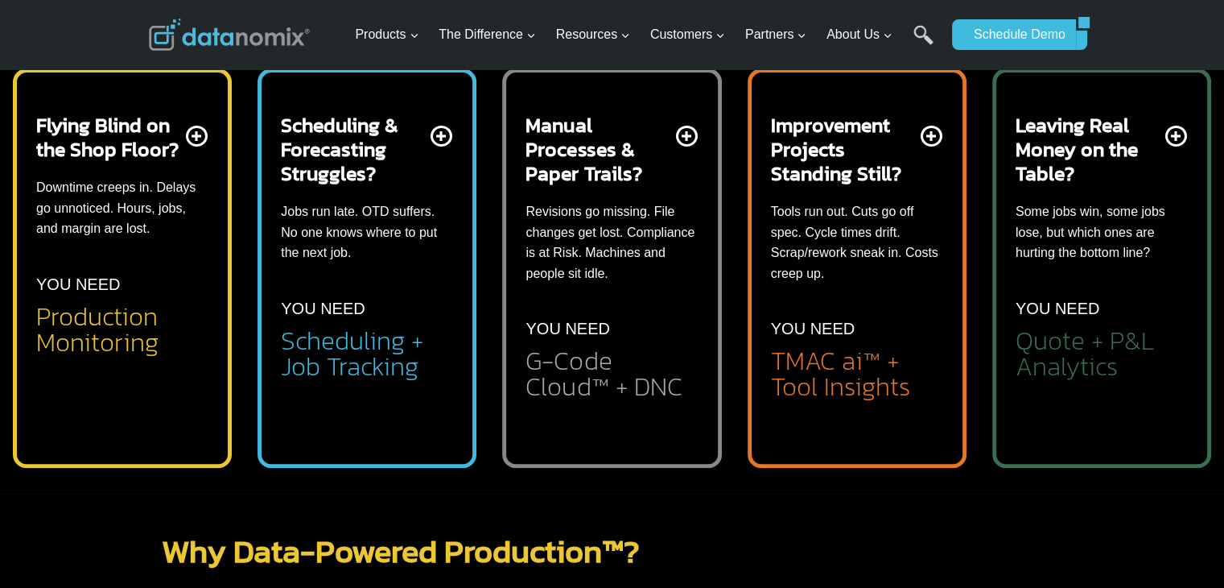
click at [151, 262] on div "Flying Blind on the Shop Floor? Downtime creeps in. Delays go unnoticed. Hours,…" at bounding box center [122, 234] width 172 height 242
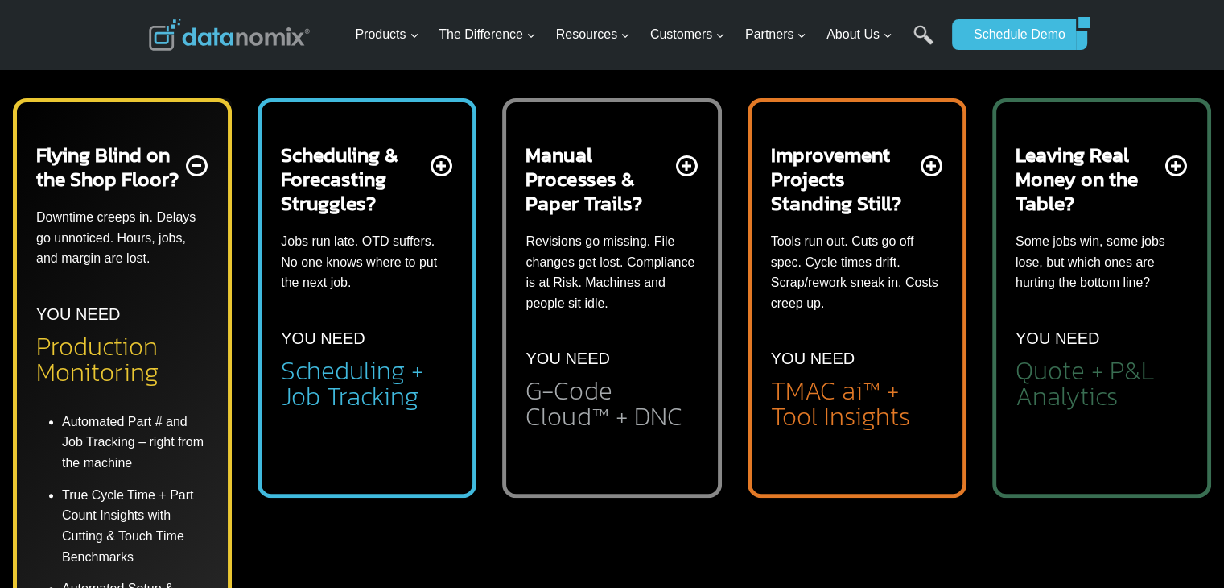
scroll to position [0, 0]
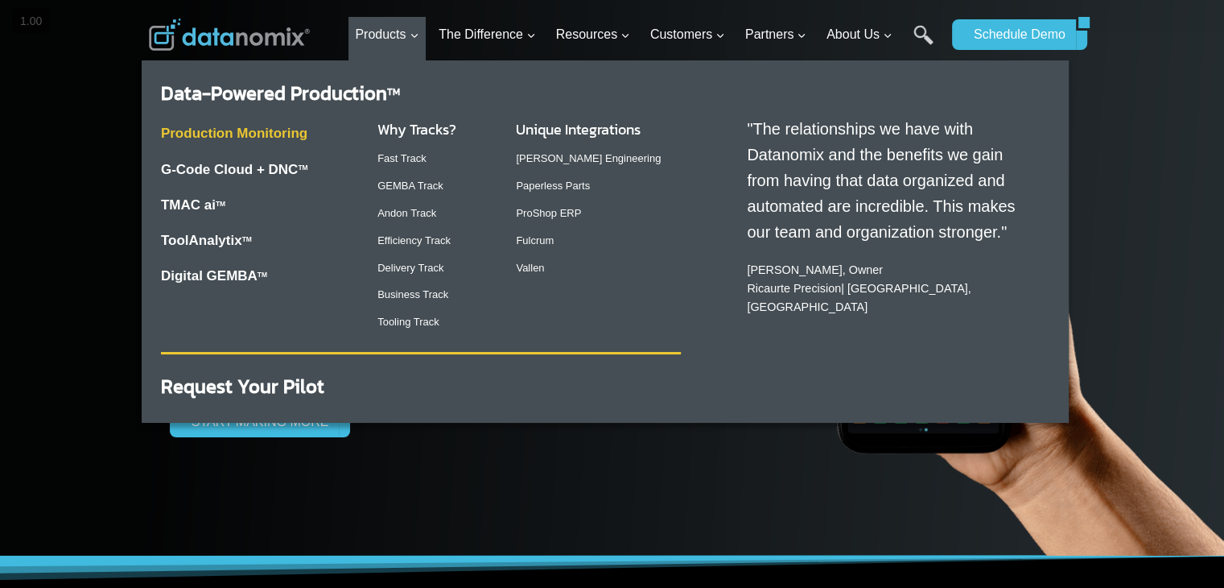
click at [264, 126] on link "Production Monitoring" at bounding box center [234, 133] width 147 height 15
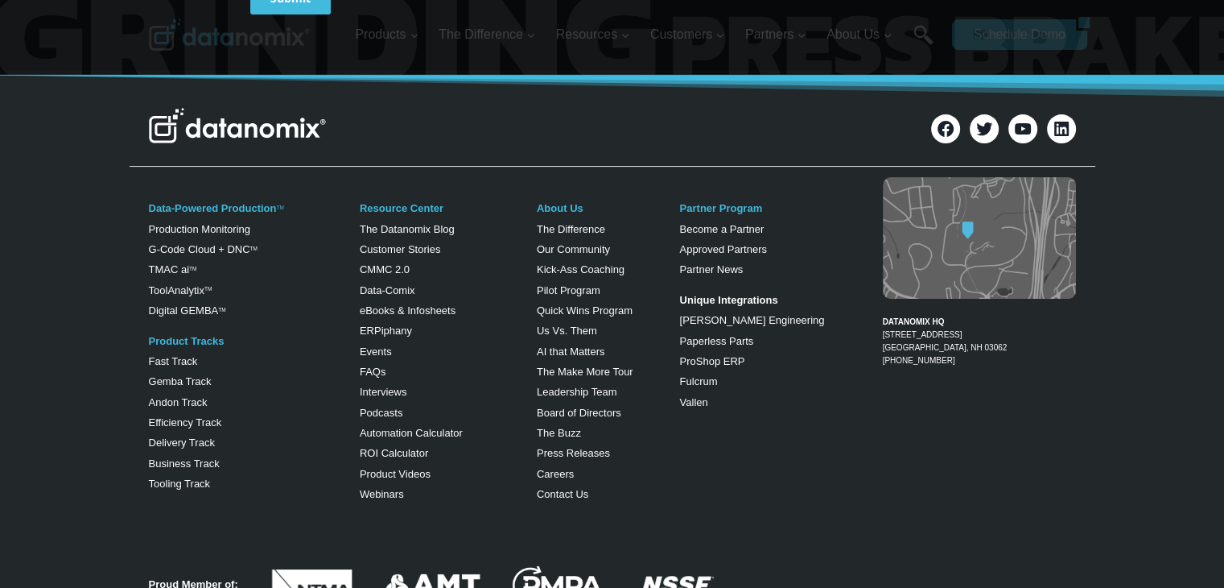
scroll to position [6452, 0]
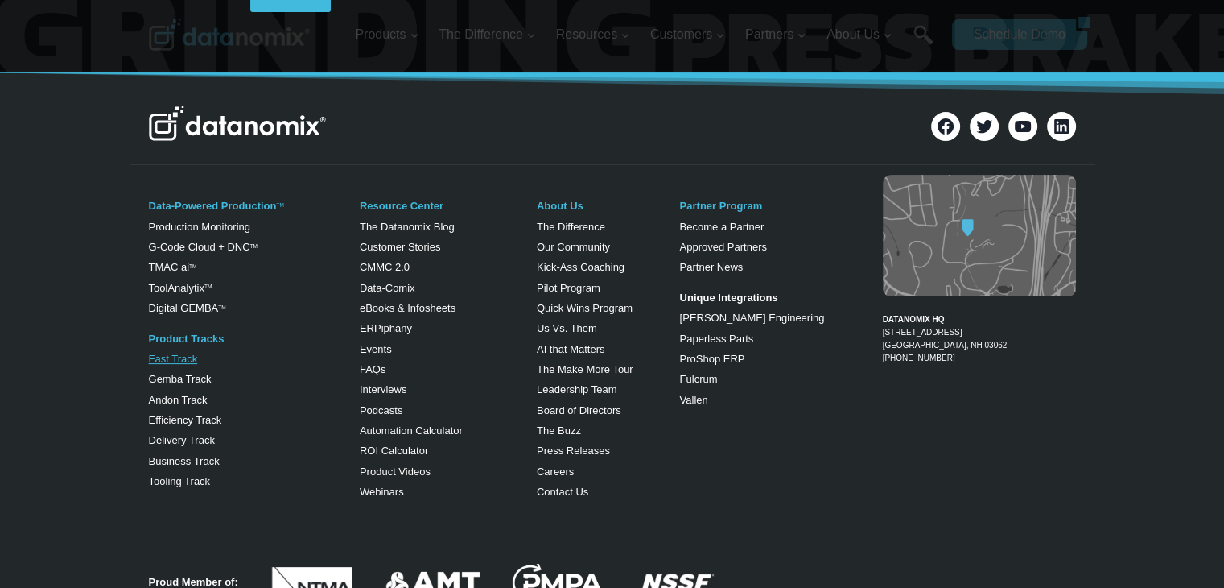
click at [184, 353] on link "Fast Track" at bounding box center [173, 359] width 49 height 12
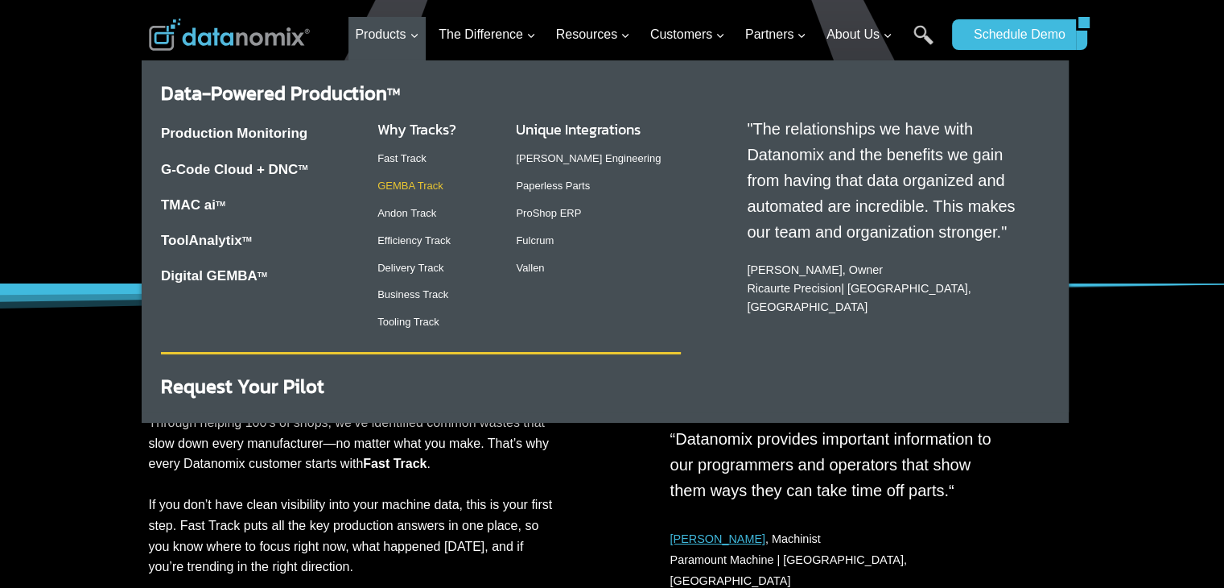
click at [415, 190] on link "GEMBA Track" at bounding box center [411, 186] width 66 height 12
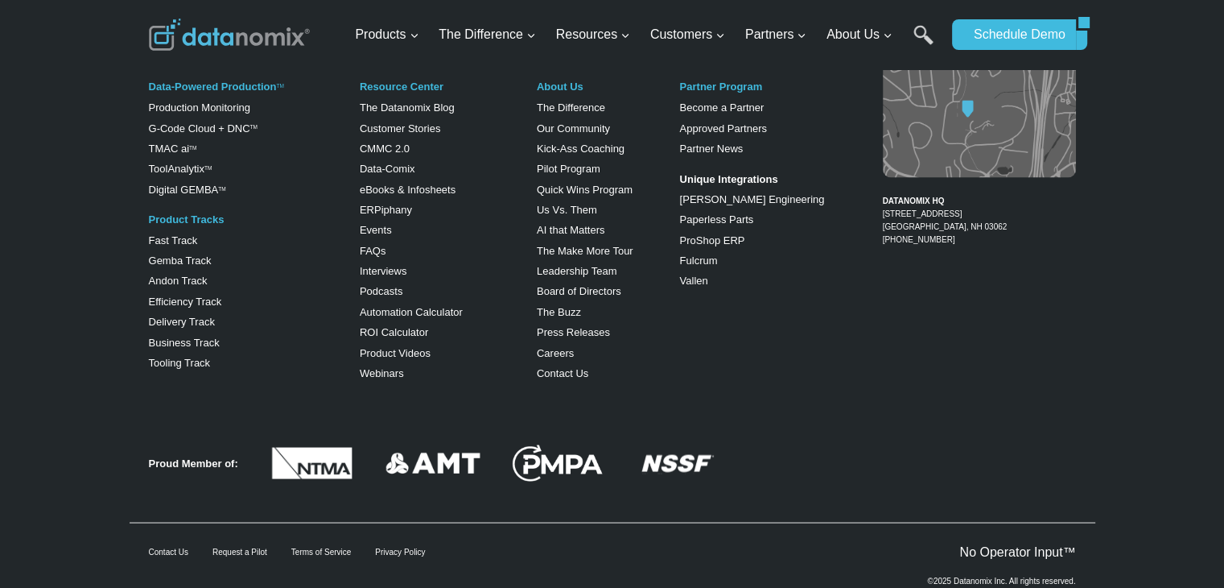
scroll to position [2894, 0]
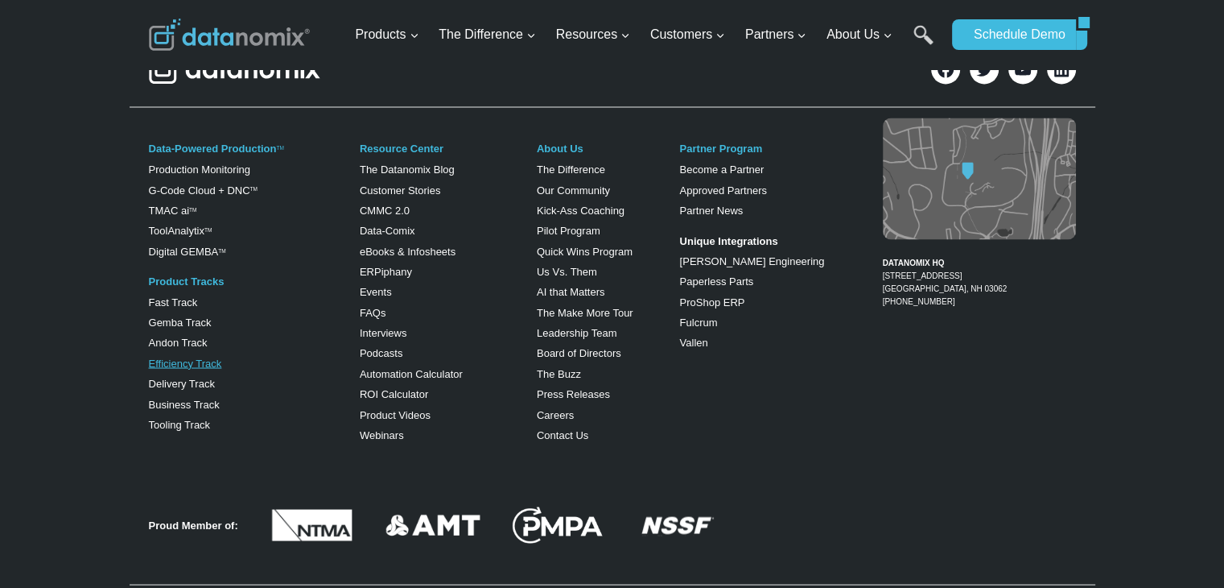
click at [183, 357] on link "Efficiency Track" at bounding box center [185, 363] width 73 height 12
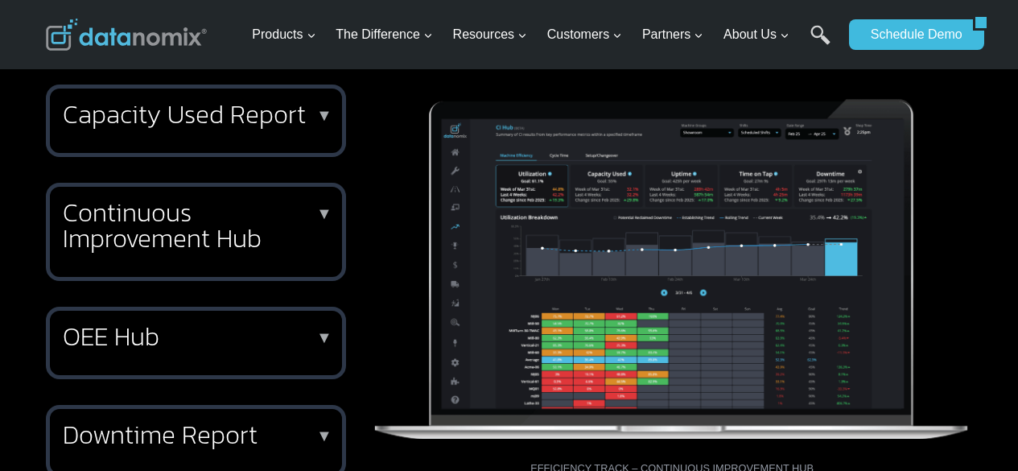
scroll to position [632, 0]
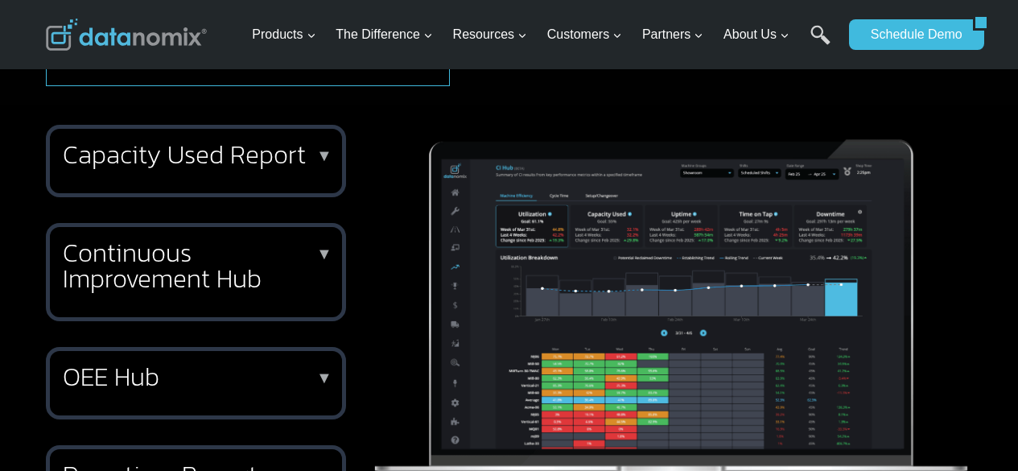
click at [275, 167] on h2 "Capacity Used Report" at bounding box center [193, 155] width 260 height 26
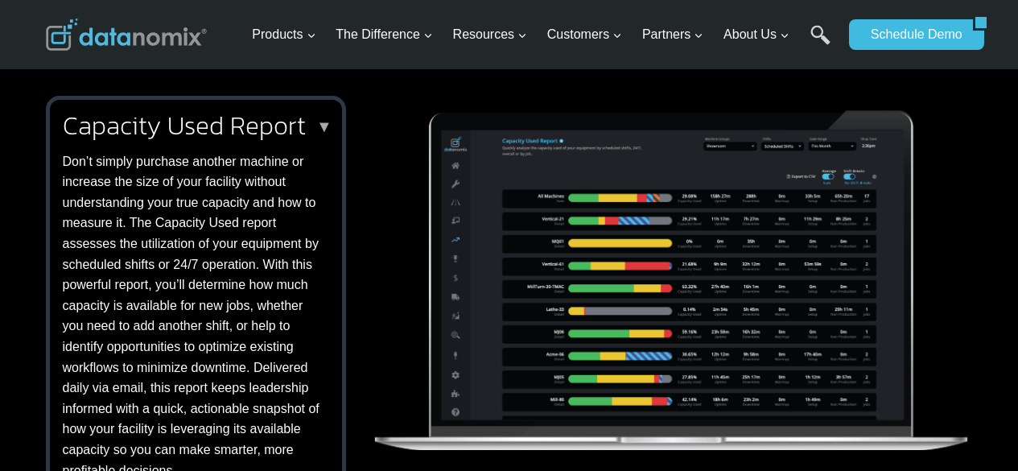
scroll to position [584, 0]
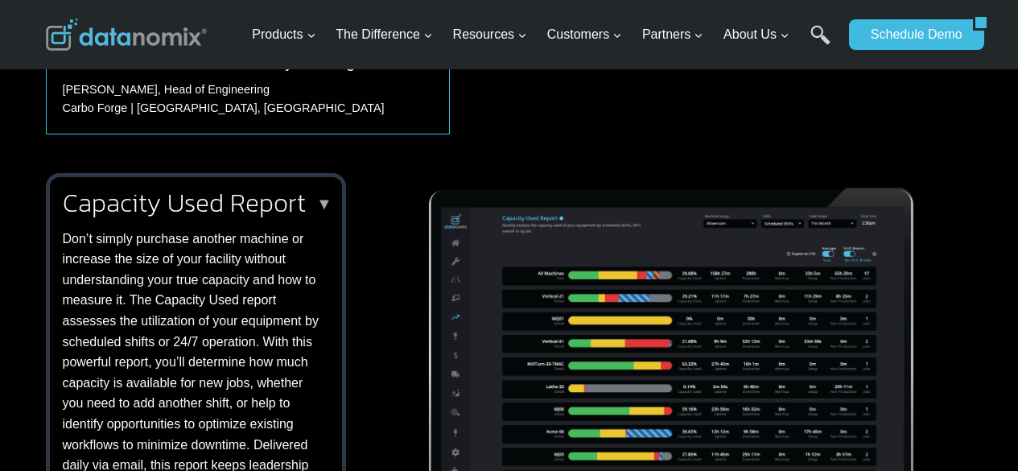
click at [258, 216] on h2 "Capacity Used Report" at bounding box center [193, 203] width 260 height 26
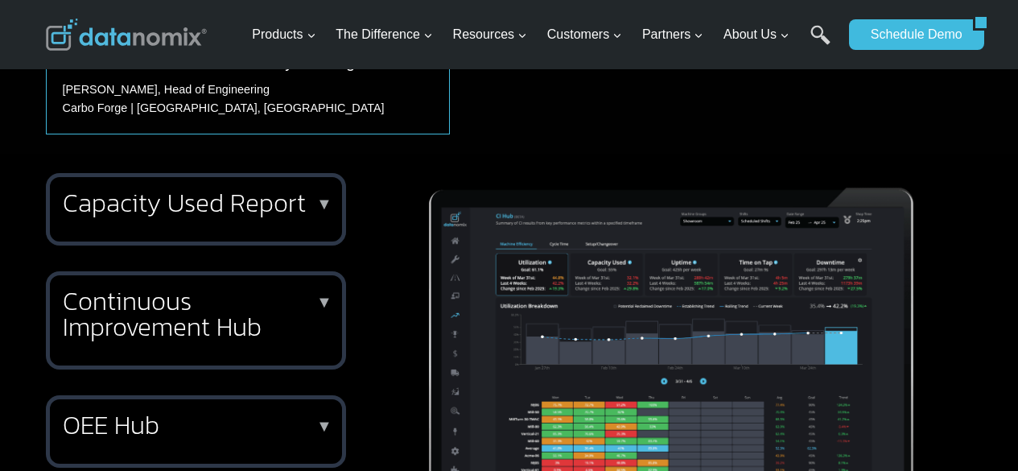
click at [269, 295] on h2 "Continuous Improvement Hub" at bounding box center [193, 314] width 260 height 52
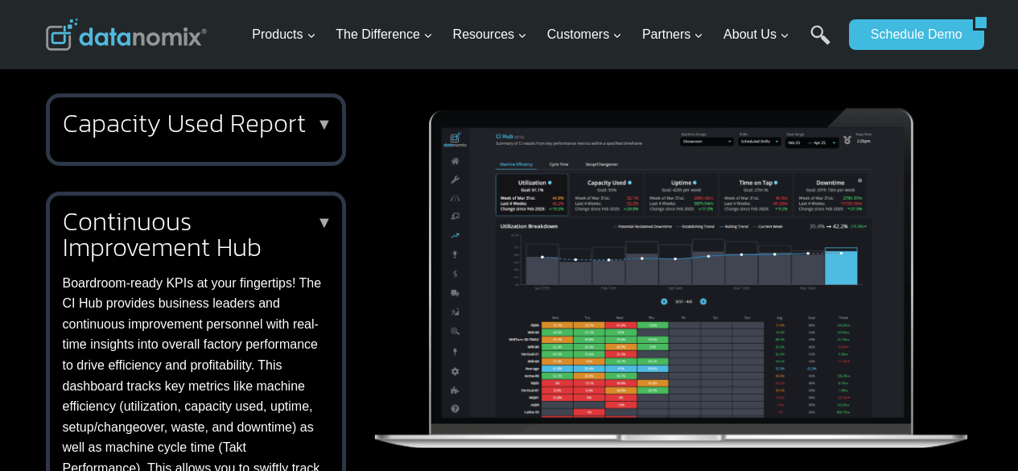
scroll to position [669, 0]
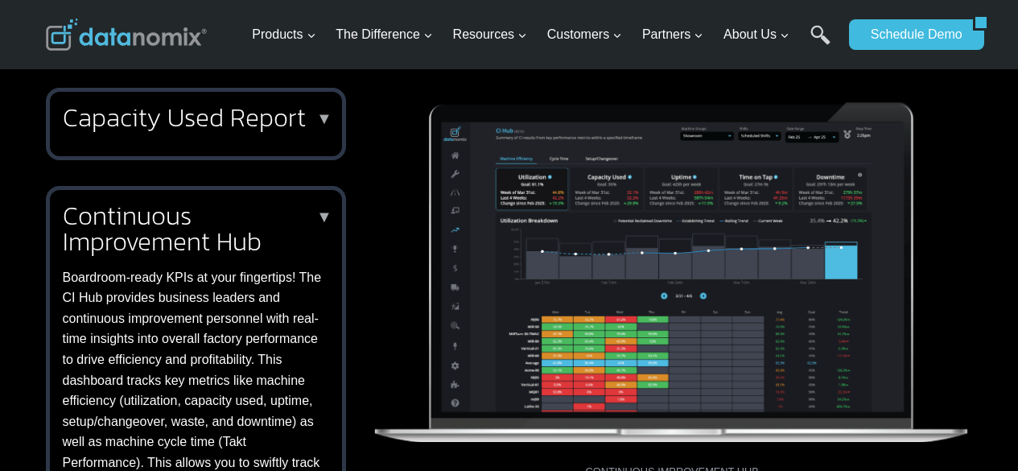
click at [269, 295] on p "Boardroom-ready KPIs at your fingertips! The CI Hub provides business leaders a…" at bounding box center [193, 390] width 260 height 247
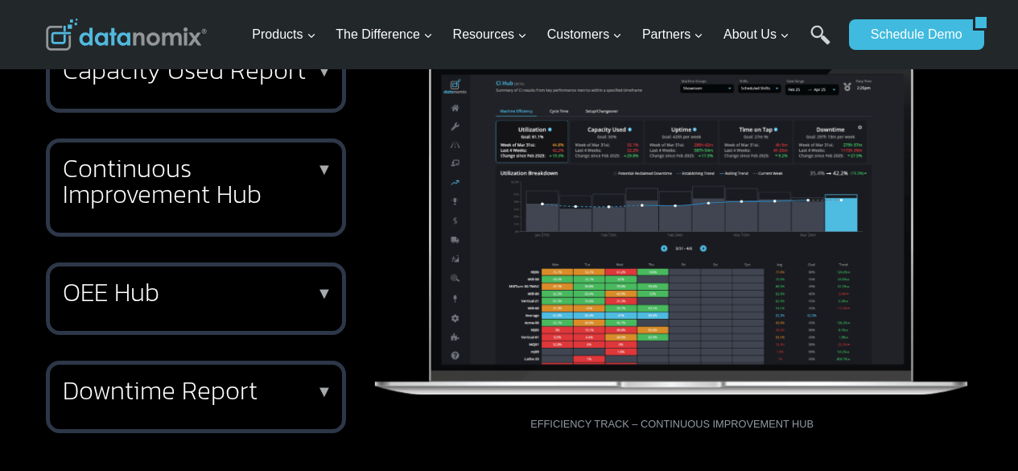
scroll to position [719, 0]
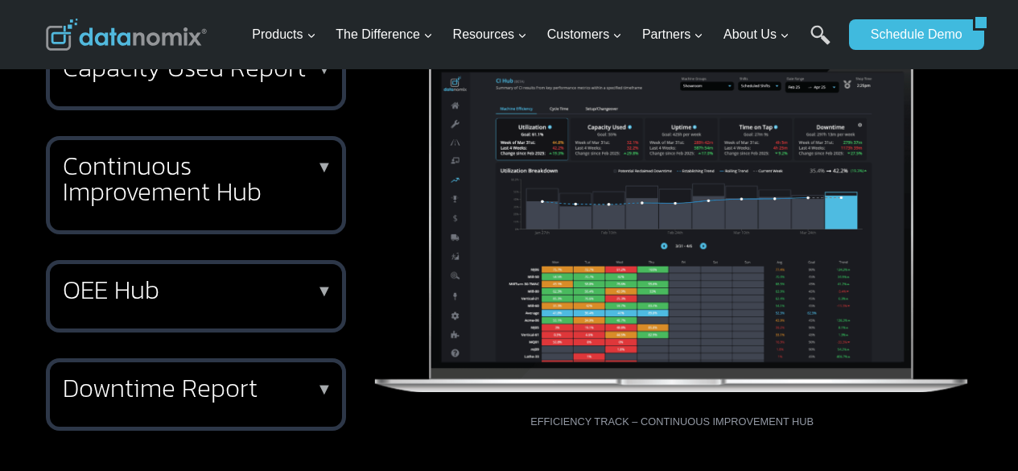
click at [269, 295] on h2 "OEE Hub" at bounding box center [193, 290] width 260 height 26
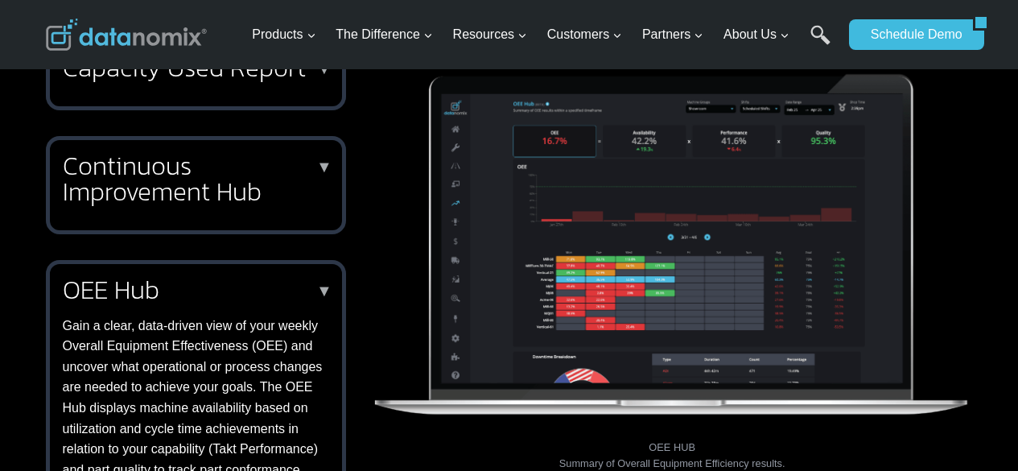
click at [246, 295] on h2 "OEE Hub" at bounding box center [193, 290] width 260 height 26
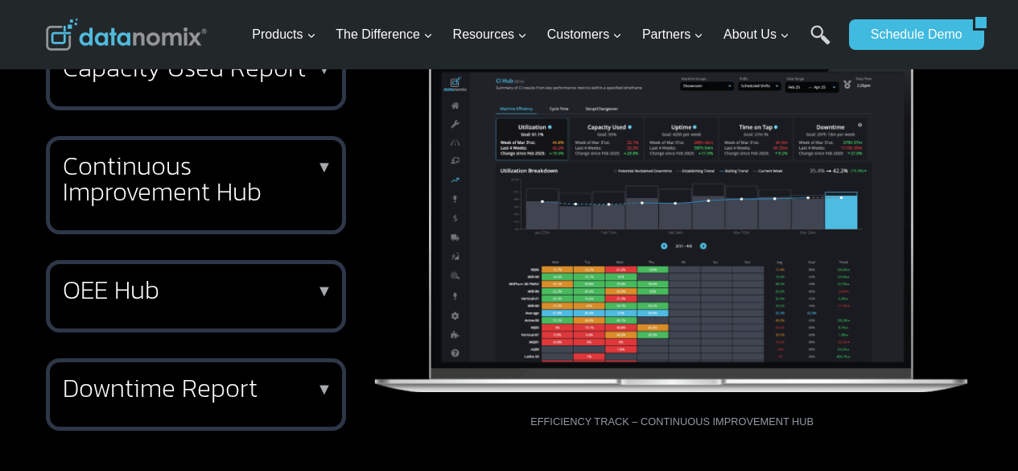
click at [247, 380] on h2 "Downtime Report" at bounding box center [193, 388] width 260 height 26
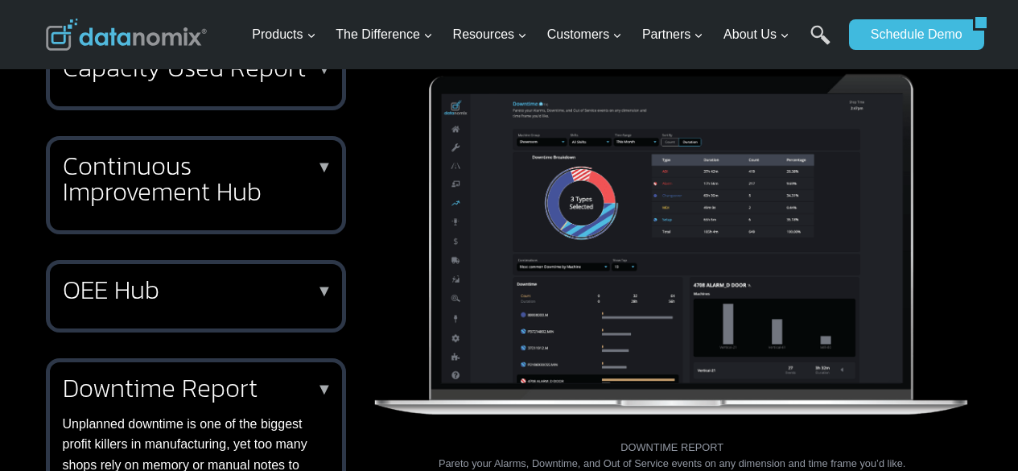
click at [262, 393] on h2 "Downtime Report" at bounding box center [193, 388] width 260 height 26
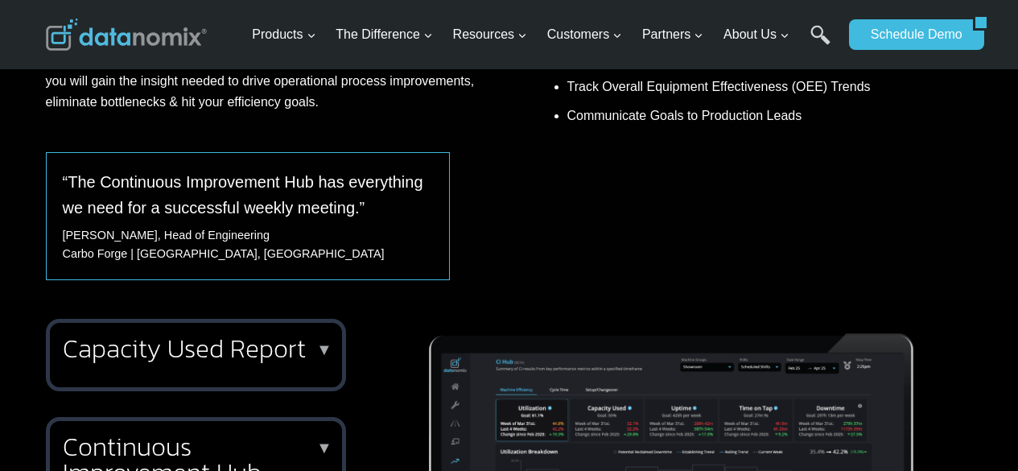
scroll to position [0, 0]
